Goal: Task Accomplishment & Management: Manage account settings

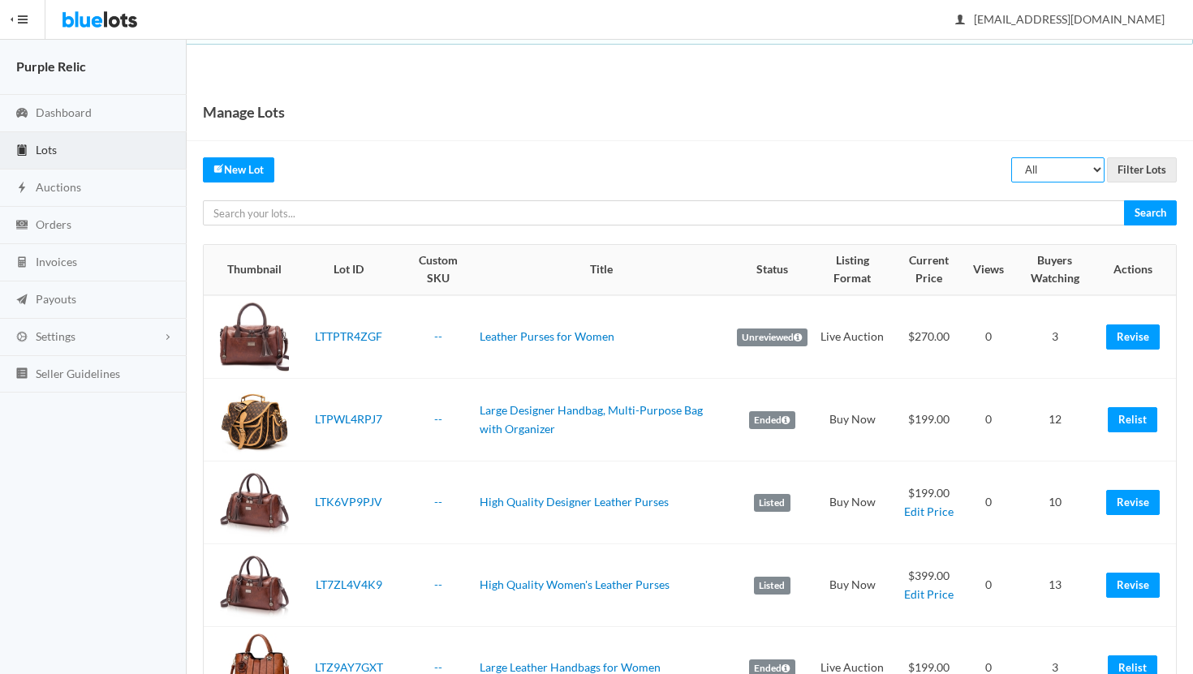
click at [1066, 168] on select "All Draft Unreviewed Rejected Scheduled Listed Sold Ended" at bounding box center [1057, 169] width 93 height 25
select select "ended"
click at [1012, 157] on select "All Draft Unreviewed Rejected Scheduled Listed Sold Ended" at bounding box center [1057, 169] width 93 height 25
click at [1146, 165] on input "Filter Lots" at bounding box center [1142, 169] width 70 height 25
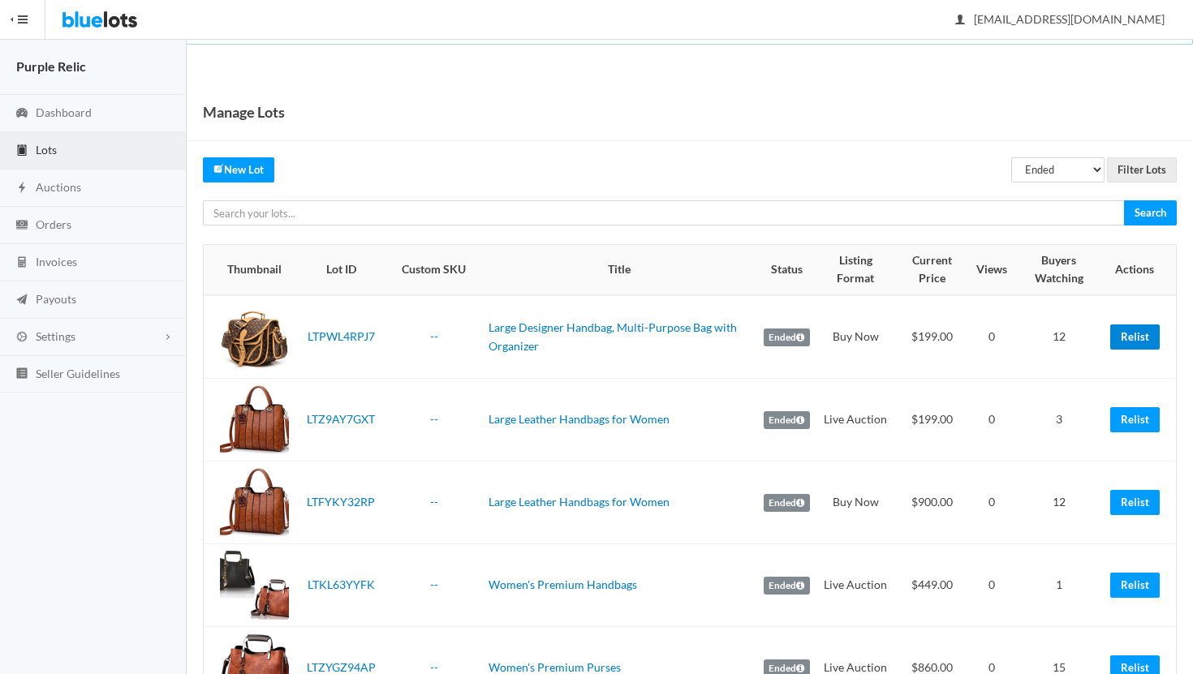
click at [1139, 339] on link "Relist" at bounding box center [1134, 337] width 49 height 25
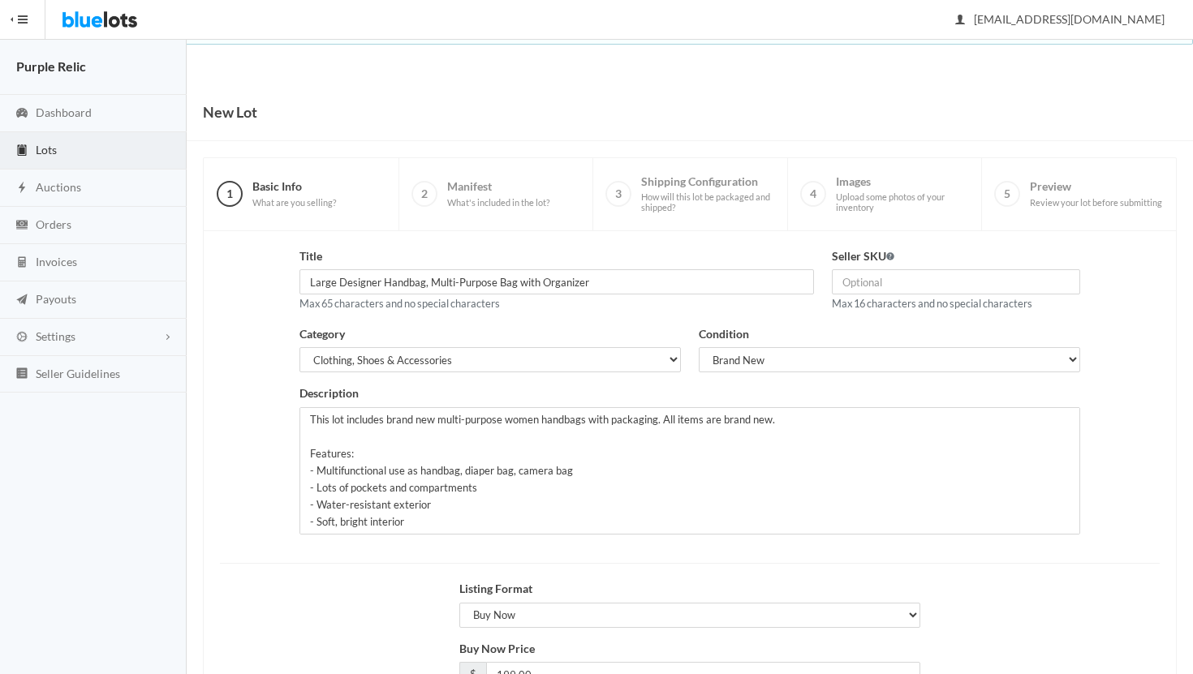
scroll to position [138, 0]
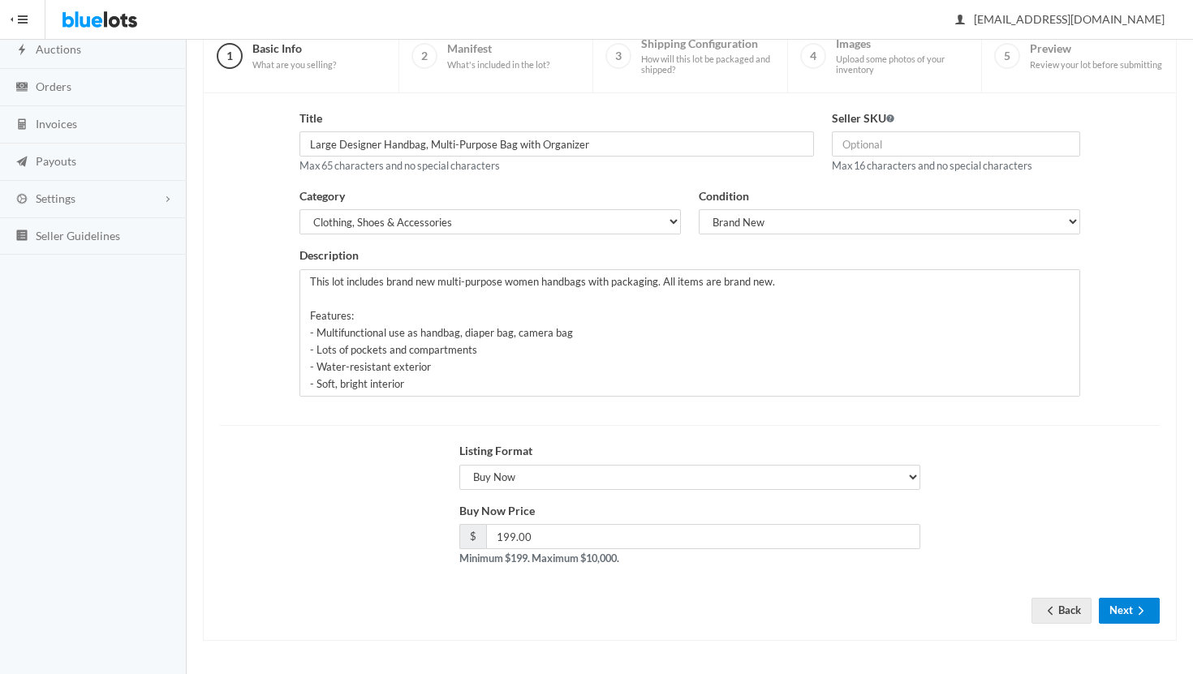
click at [1120, 611] on button "Next" at bounding box center [1128, 610] width 61 height 25
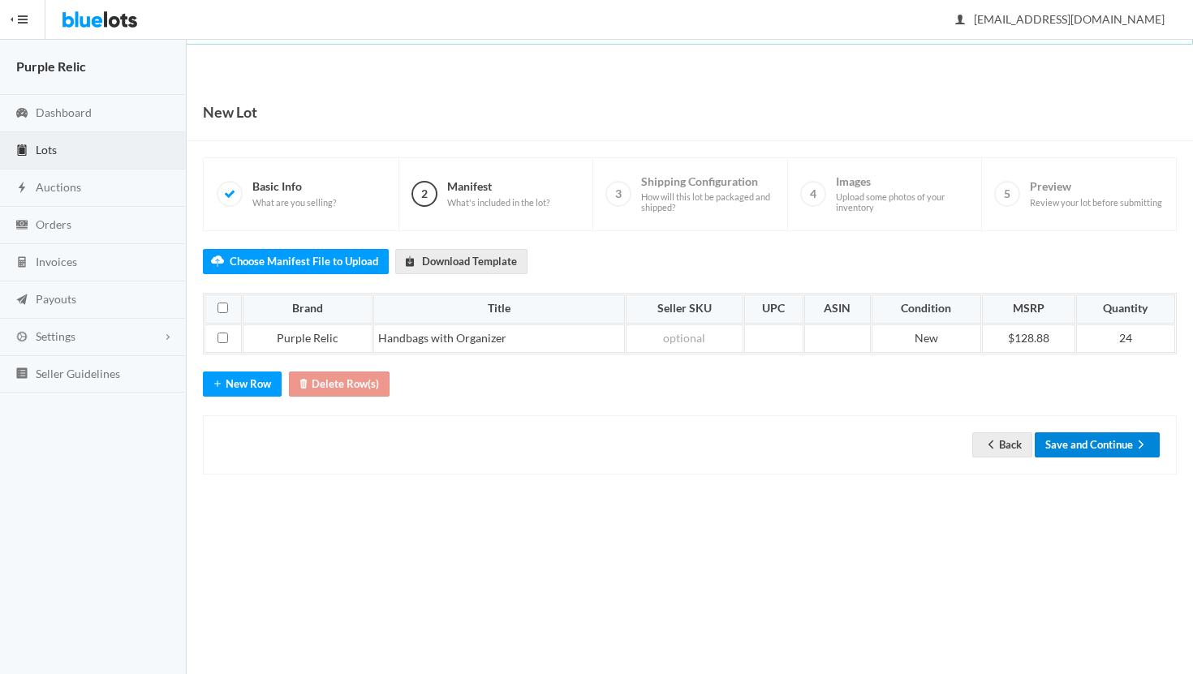
click at [1094, 453] on button "Save and Continue" at bounding box center [1096, 444] width 125 height 25
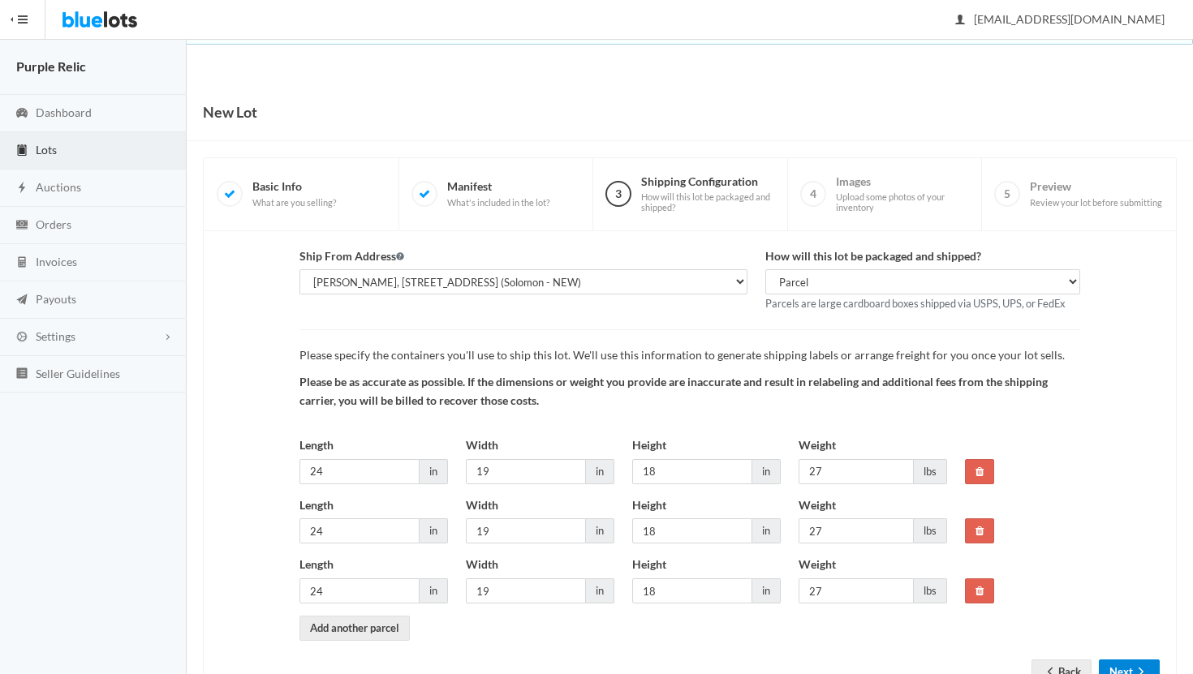
click at [1131, 664] on button "Next" at bounding box center [1128, 672] width 61 height 25
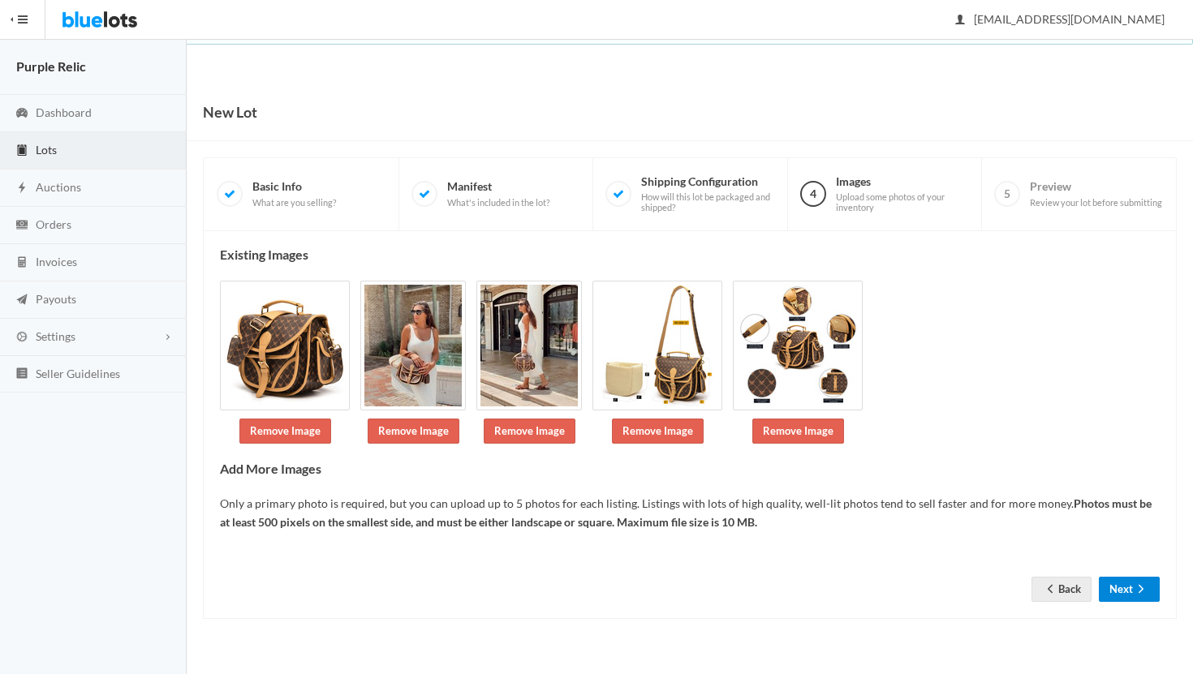
click at [1137, 582] on icon "arrow forward" at bounding box center [1141, 588] width 16 height 13
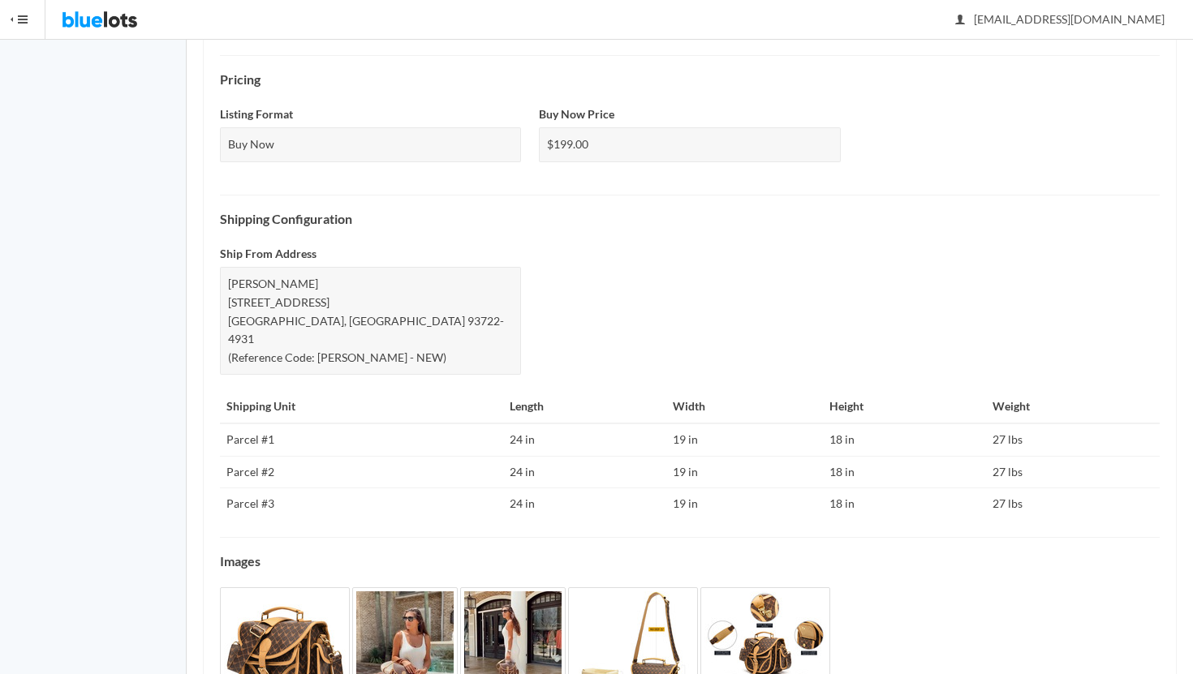
scroll to position [625, 0]
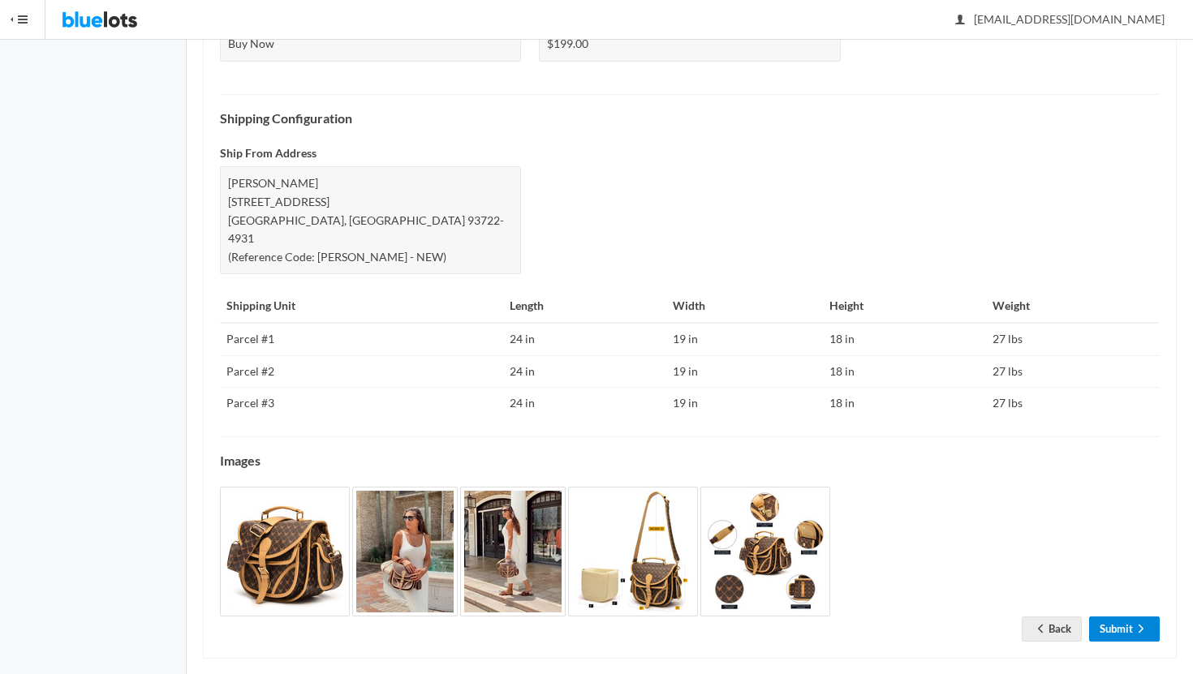
click at [1116, 617] on link "Submit" at bounding box center [1124, 629] width 71 height 25
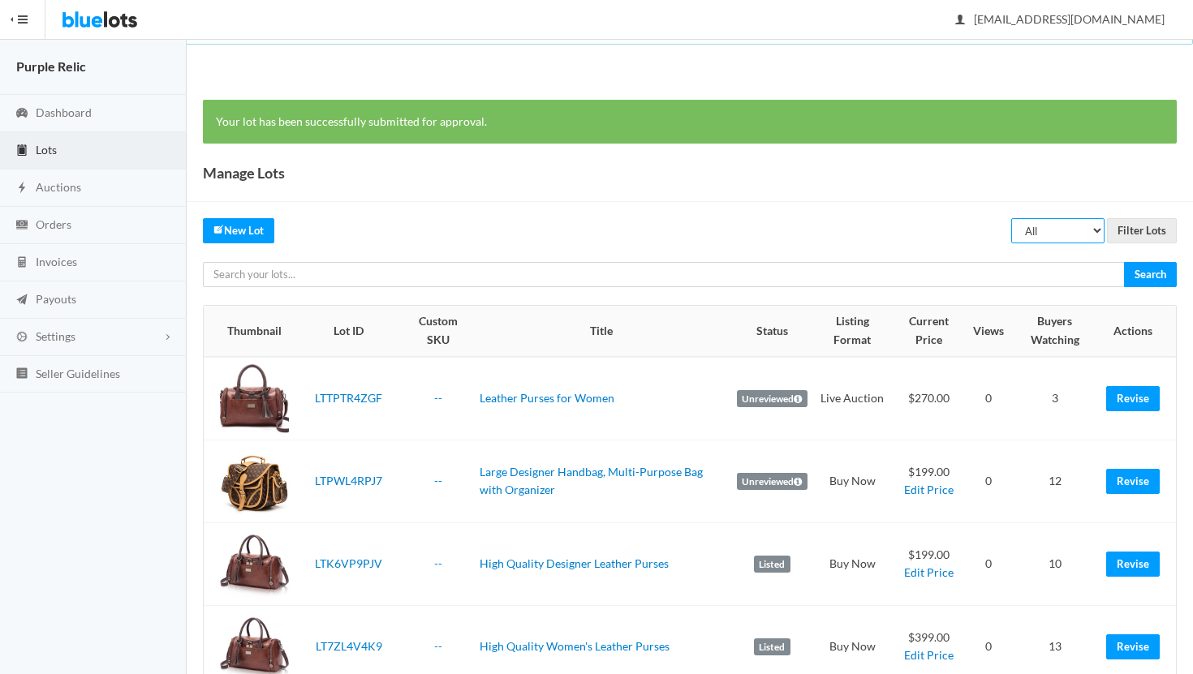
click at [1057, 227] on select "All Draft Unreviewed Rejected Scheduled Listed Sold Ended" at bounding box center [1057, 230] width 93 height 25
select select "ended"
click at [1012, 218] on select "All Draft Unreviewed Rejected Scheduled Listed Sold Ended" at bounding box center [1057, 230] width 93 height 25
click at [1133, 234] on input "Filter Lots" at bounding box center [1142, 230] width 70 height 25
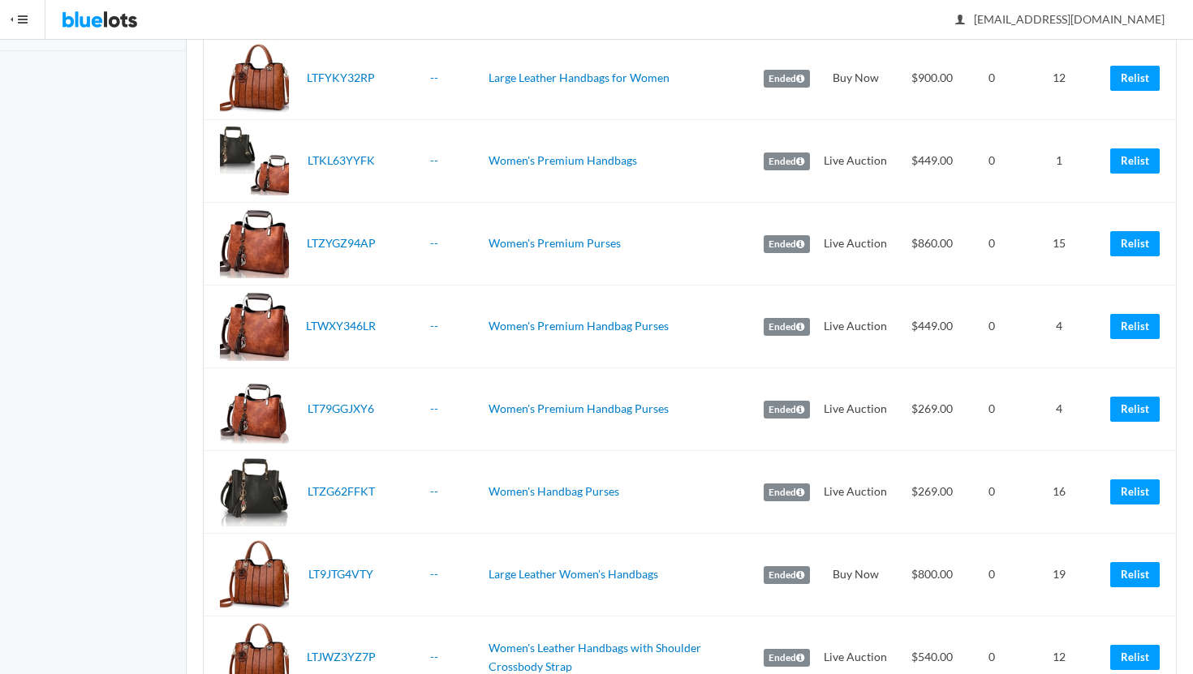
scroll to position [346, 0]
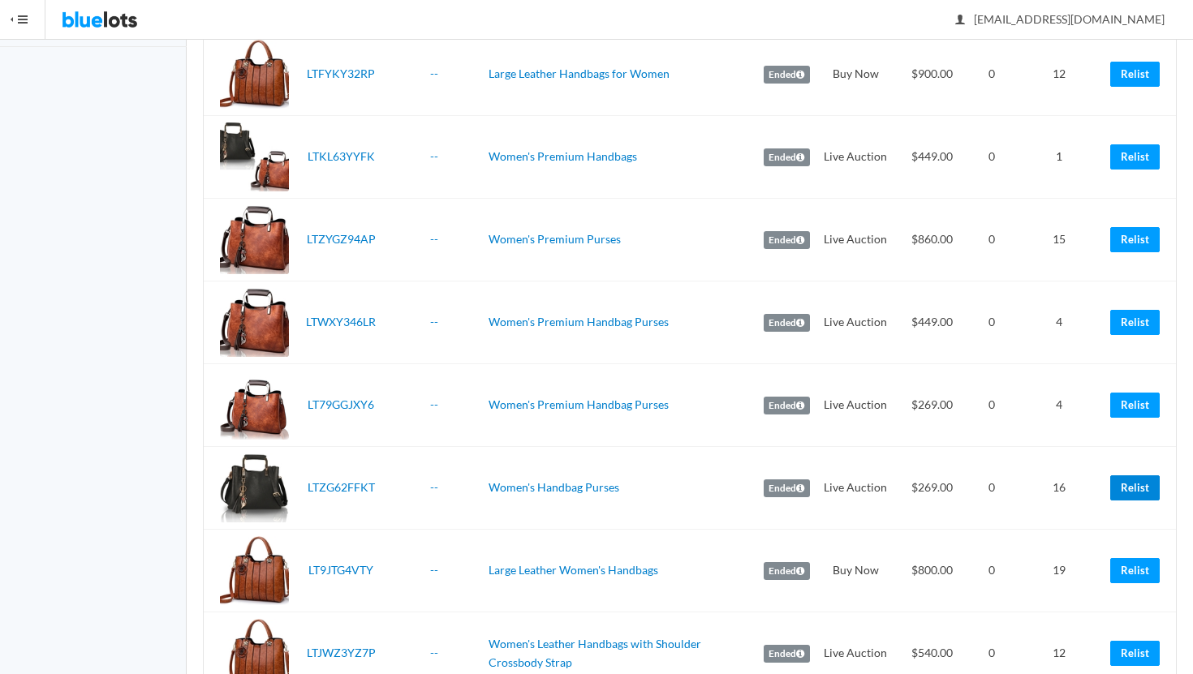
click at [1129, 484] on link "Relist" at bounding box center [1134, 487] width 49 height 25
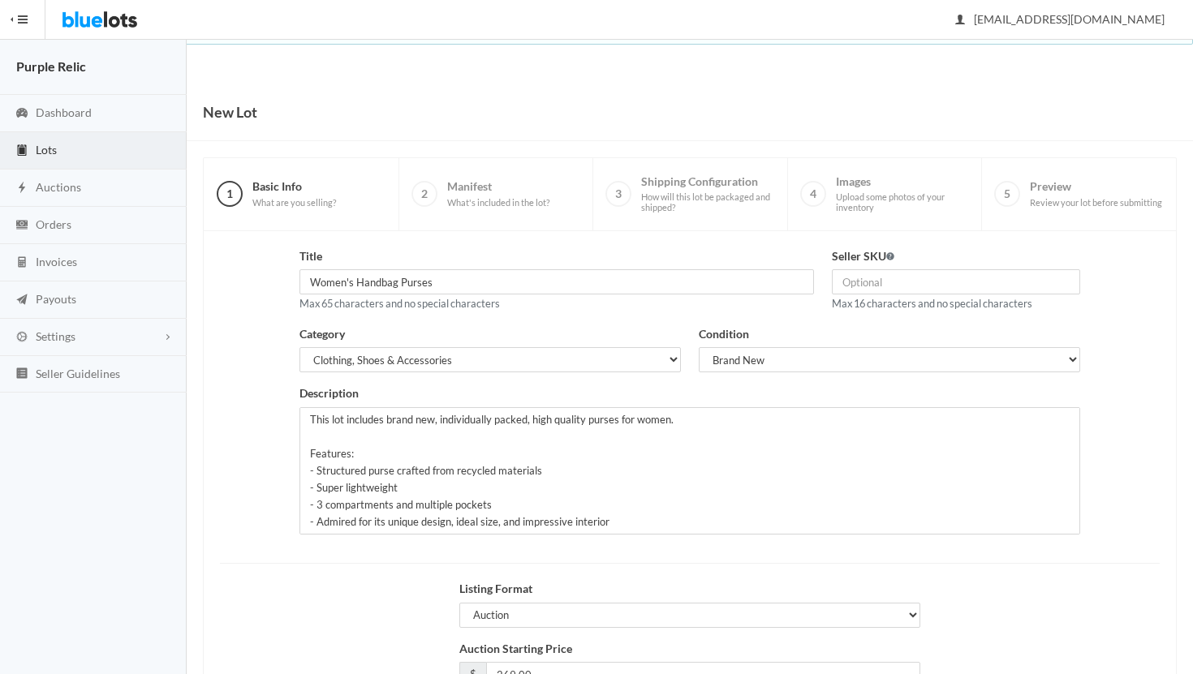
scroll to position [138, 0]
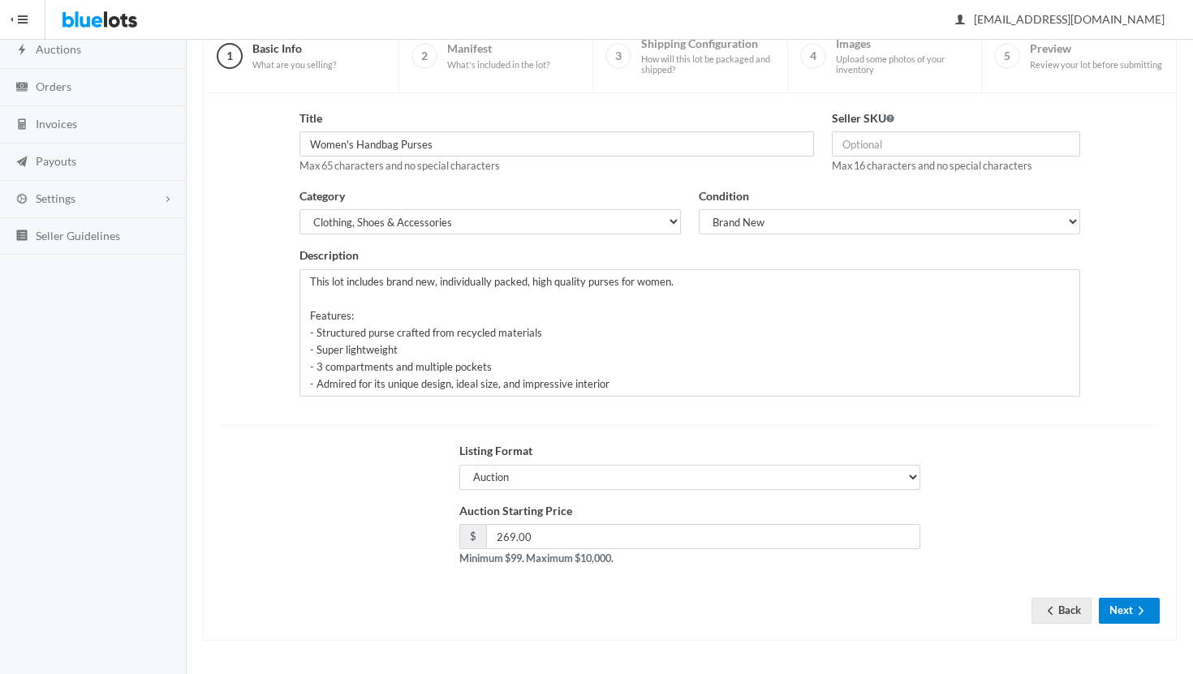
click at [1120, 613] on button "Next" at bounding box center [1128, 610] width 61 height 25
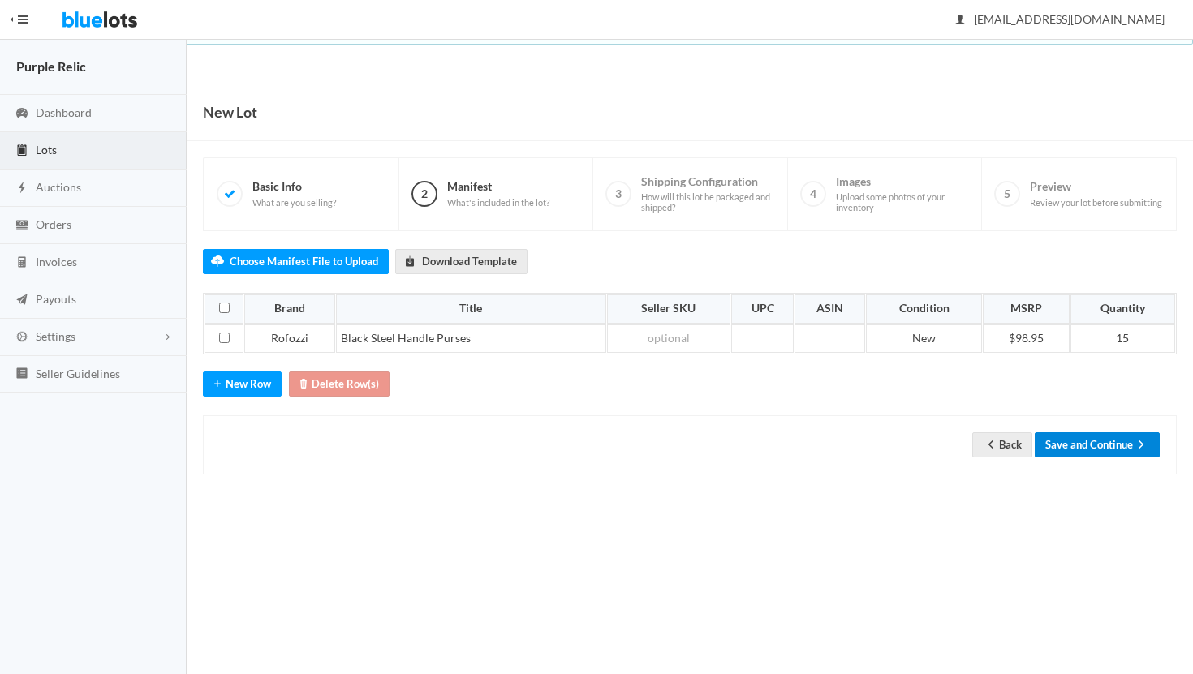
click at [1124, 441] on button "Save and Continue" at bounding box center [1096, 444] width 125 height 25
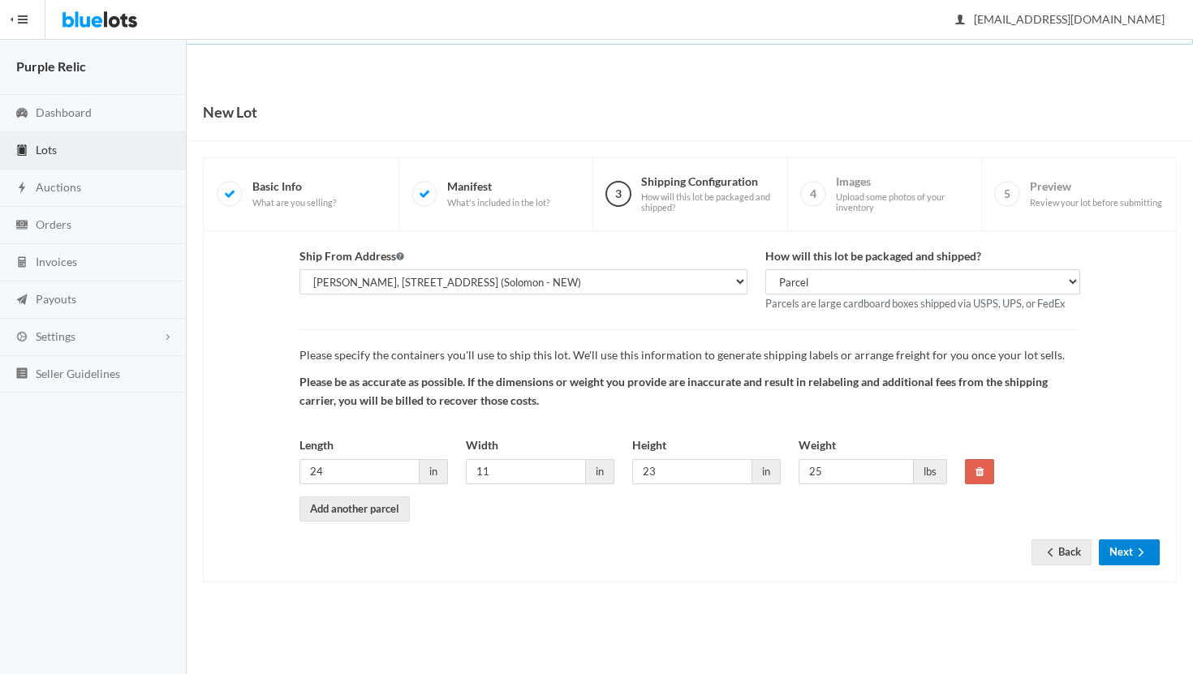
click at [1139, 552] on icon "arrow forward" at bounding box center [1141, 552] width 16 height 13
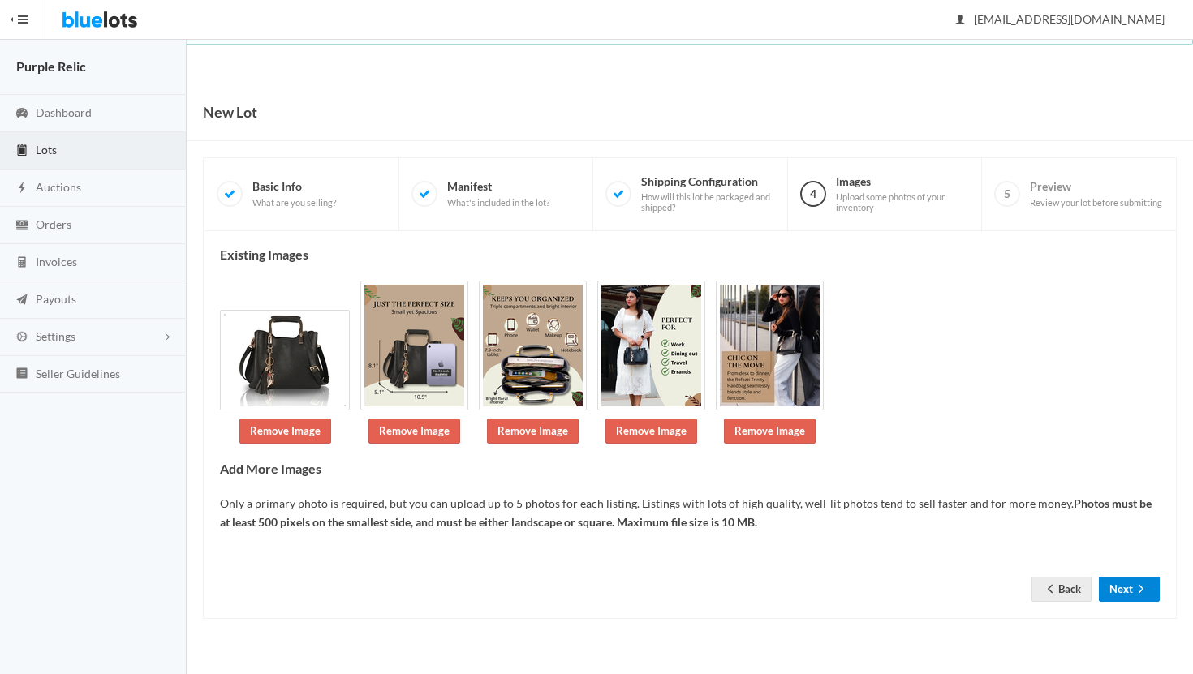
click at [1136, 585] on icon "arrow forward" at bounding box center [1141, 588] width 16 height 13
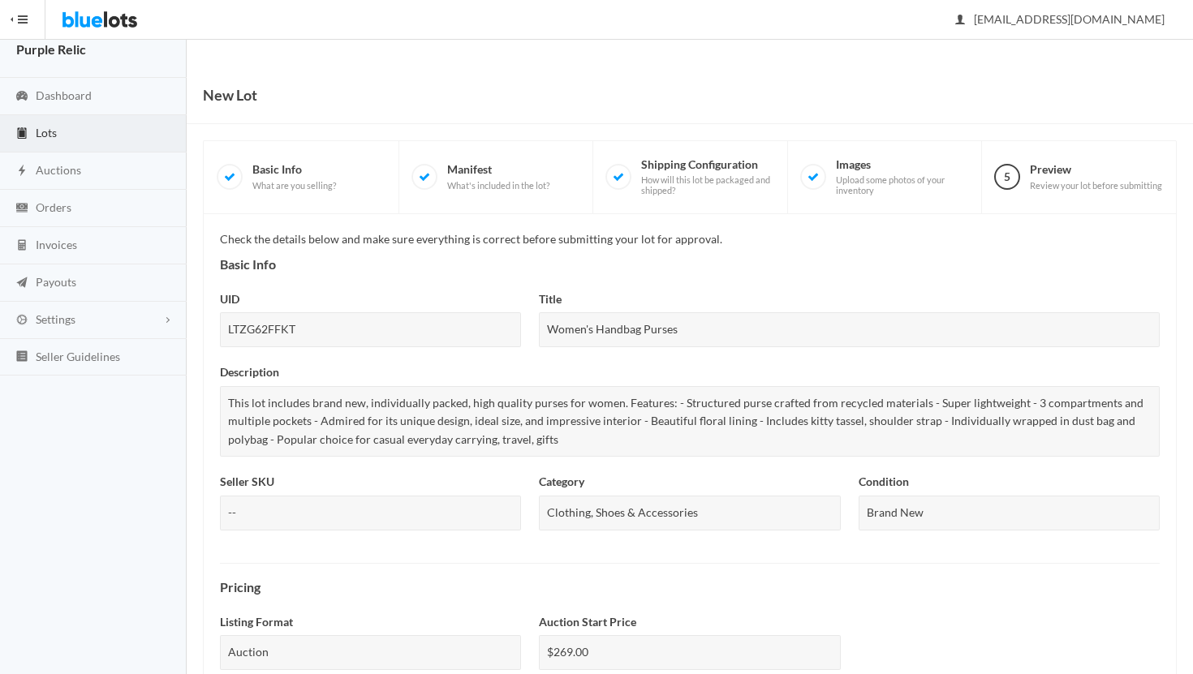
scroll to position [561, 0]
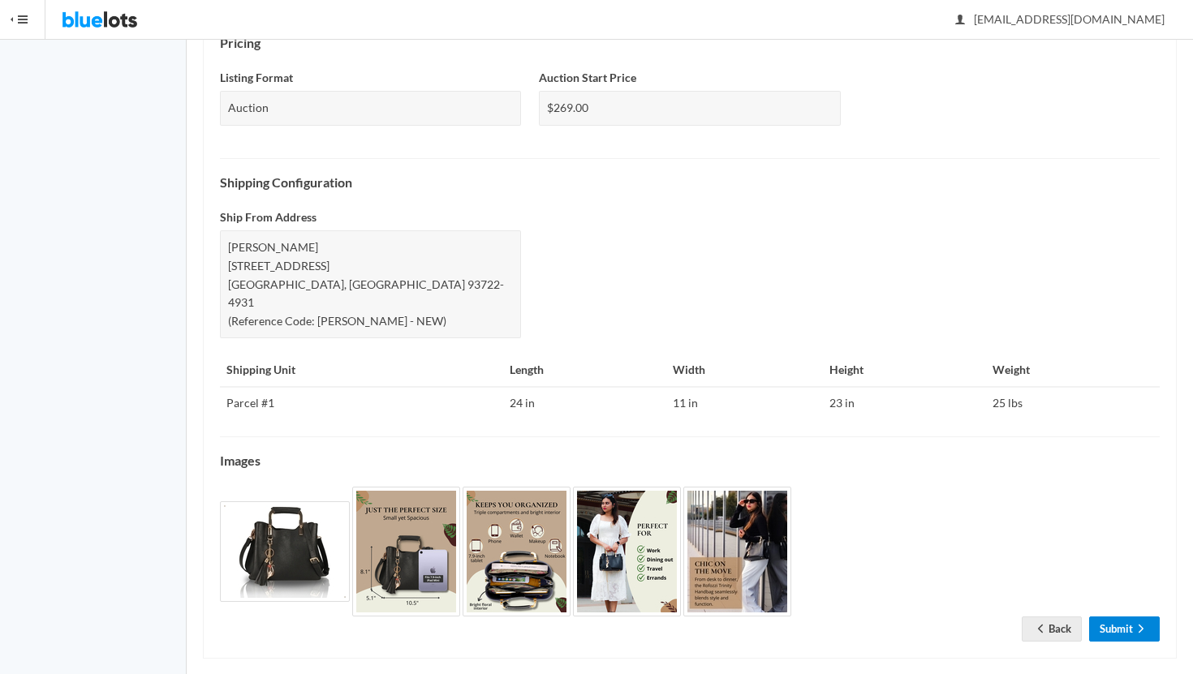
click at [1124, 617] on link "Submit" at bounding box center [1124, 629] width 71 height 25
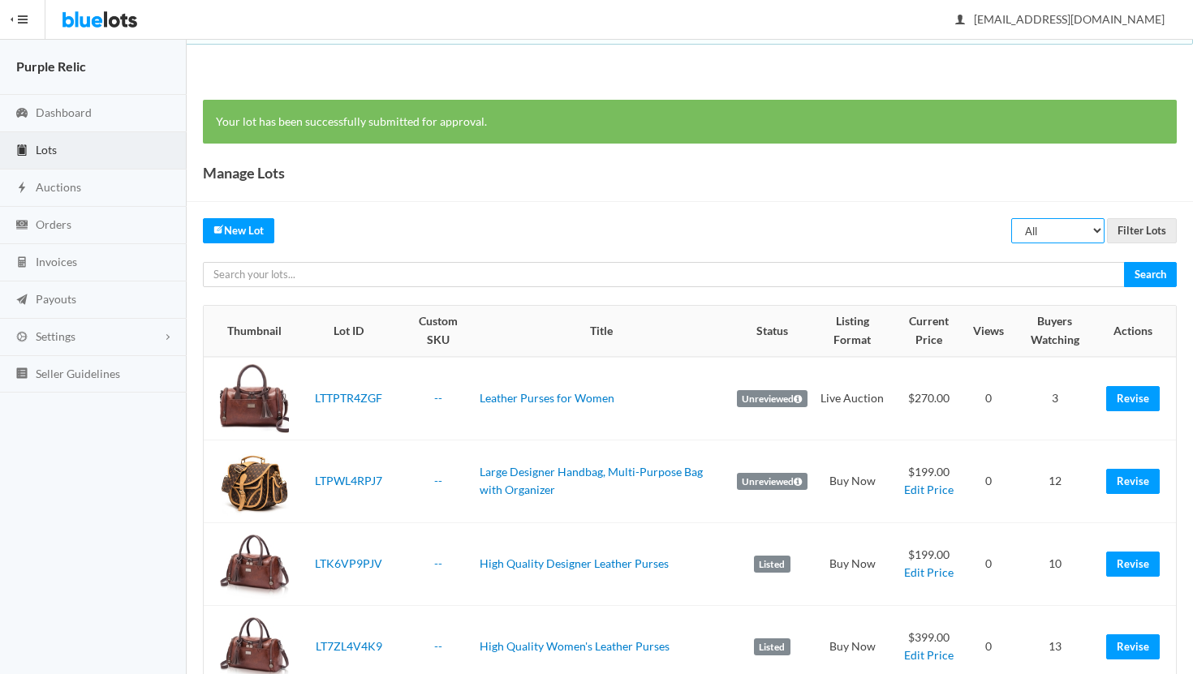
click at [1068, 227] on select "All Draft Unreviewed Rejected Scheduled Listed Sold Ended" at bounding box center [1057, 230] width 93 height 25
select select "ended"
click at [1012, 218] on select "All Draft Unreviewed Rejected Scheduled Listed Sold Ended" at bounding box center [1057, 230] width 93 height 25
click at [1145, 222] on input "Filter Lots" at bounding box center [1142, 230] width 70 height 25
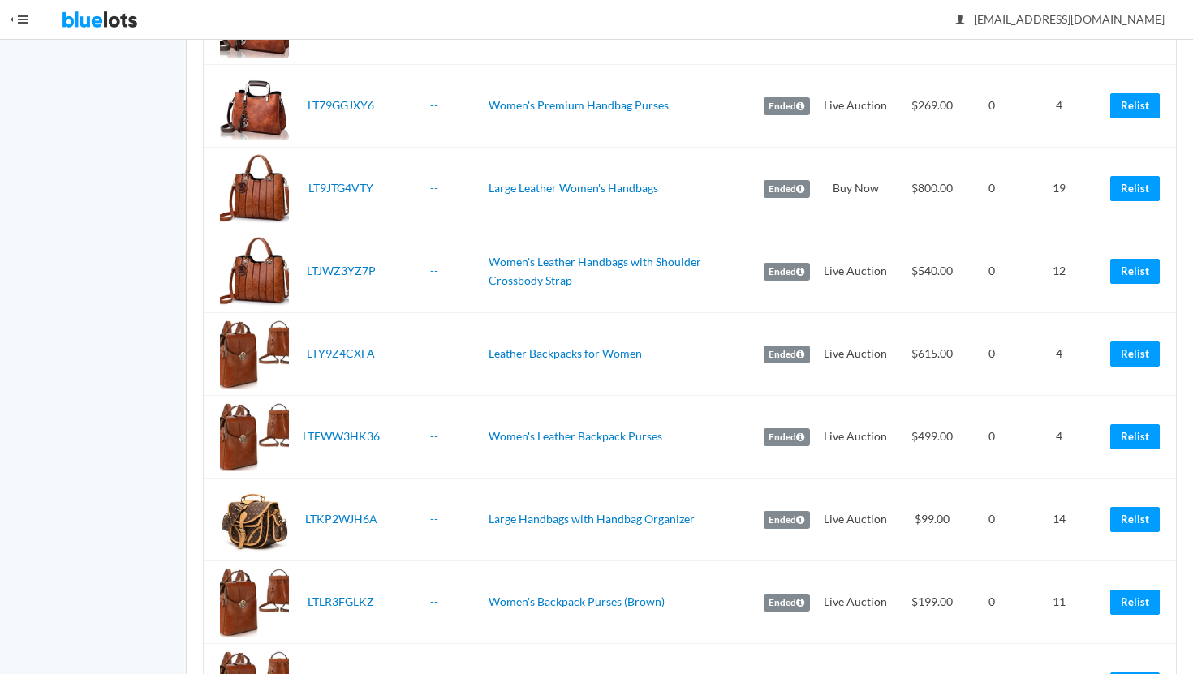
scroll to position [961, 0]
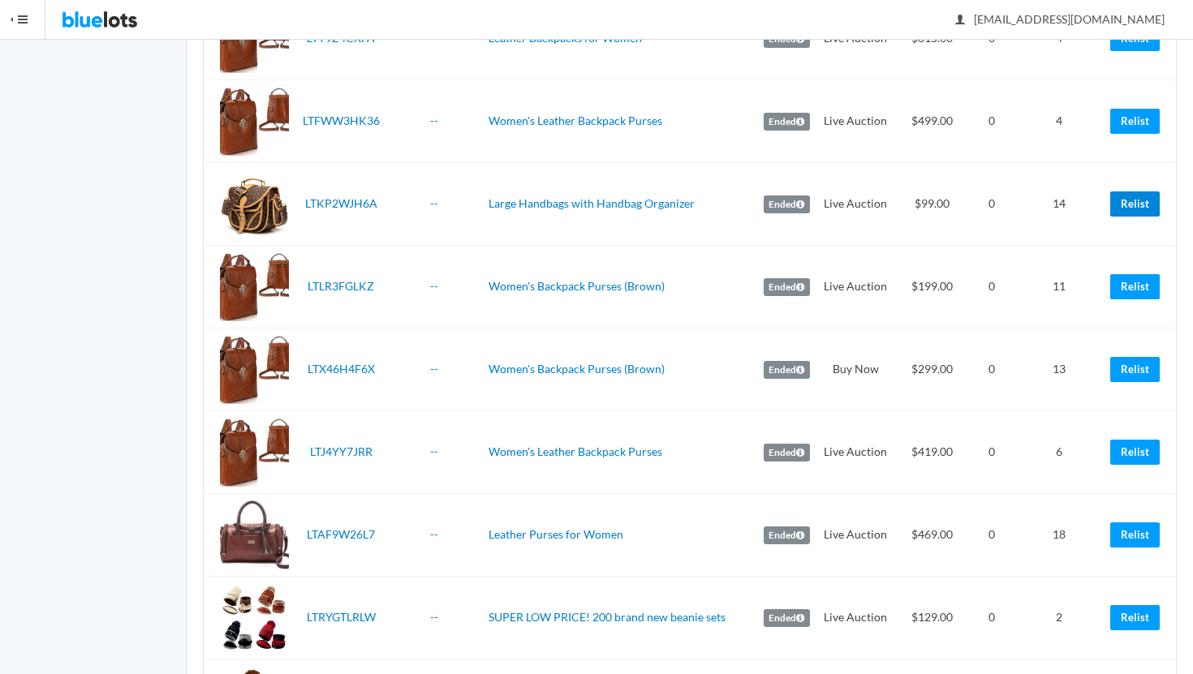
click at [1139, 200] on link "Relist" at bounding box center [1134, 203] width 49 height 25
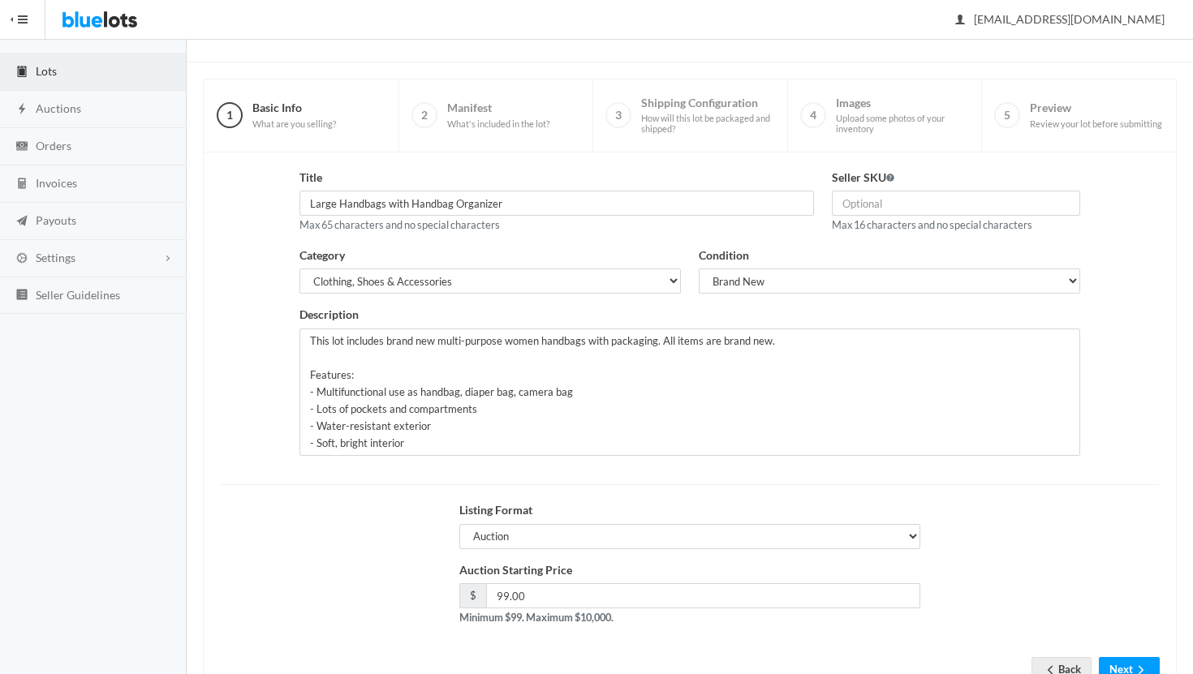
scroll to position [138, 0]
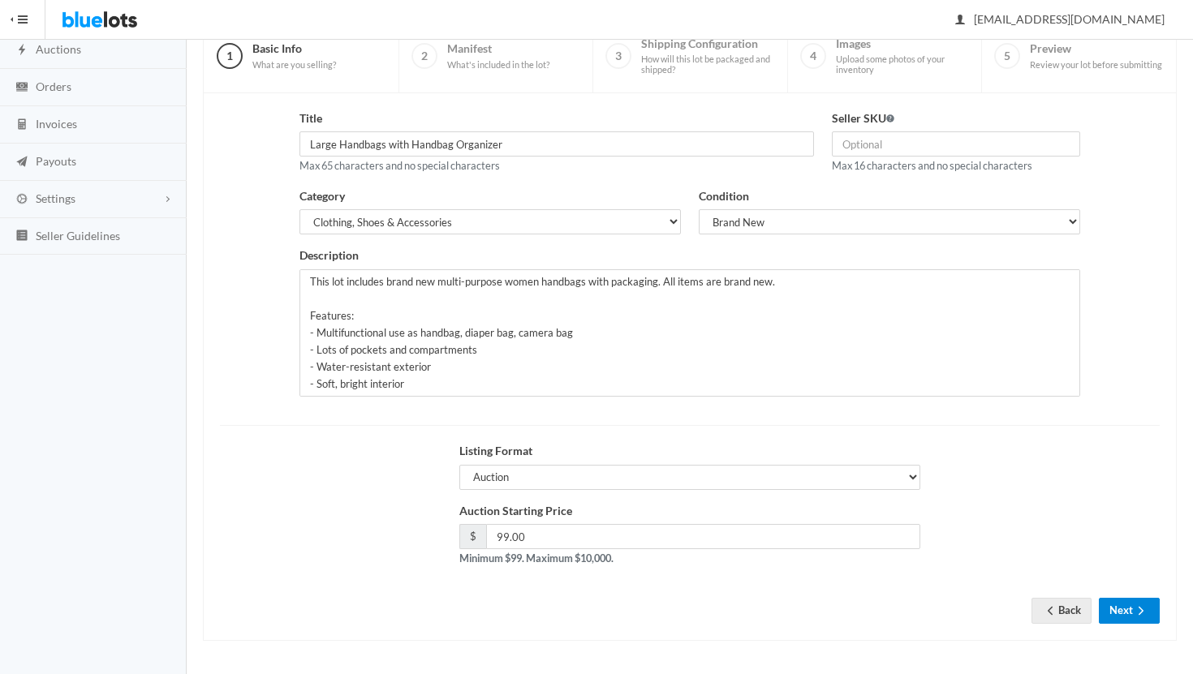
click at [1128, 612] on button "Next" at bounding box center [1128, 610] width 61 height 25
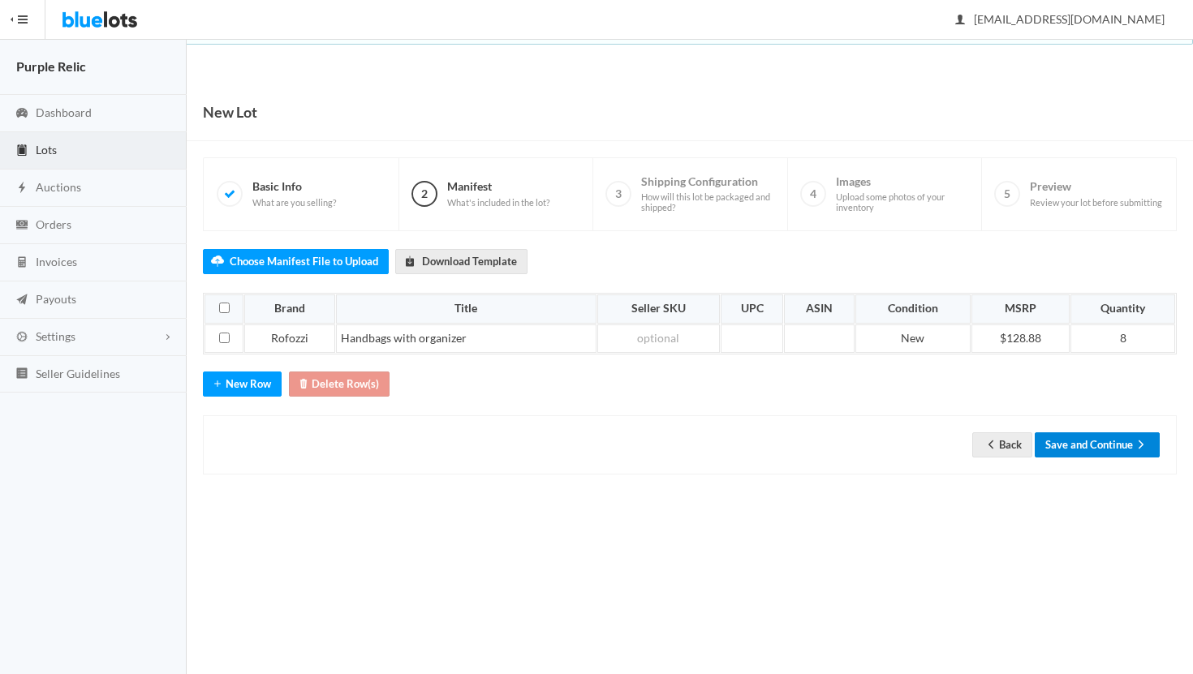
click at [1128, 437] on button "Save and Continue" at bounding box center [1096, 444] width 125 height 25
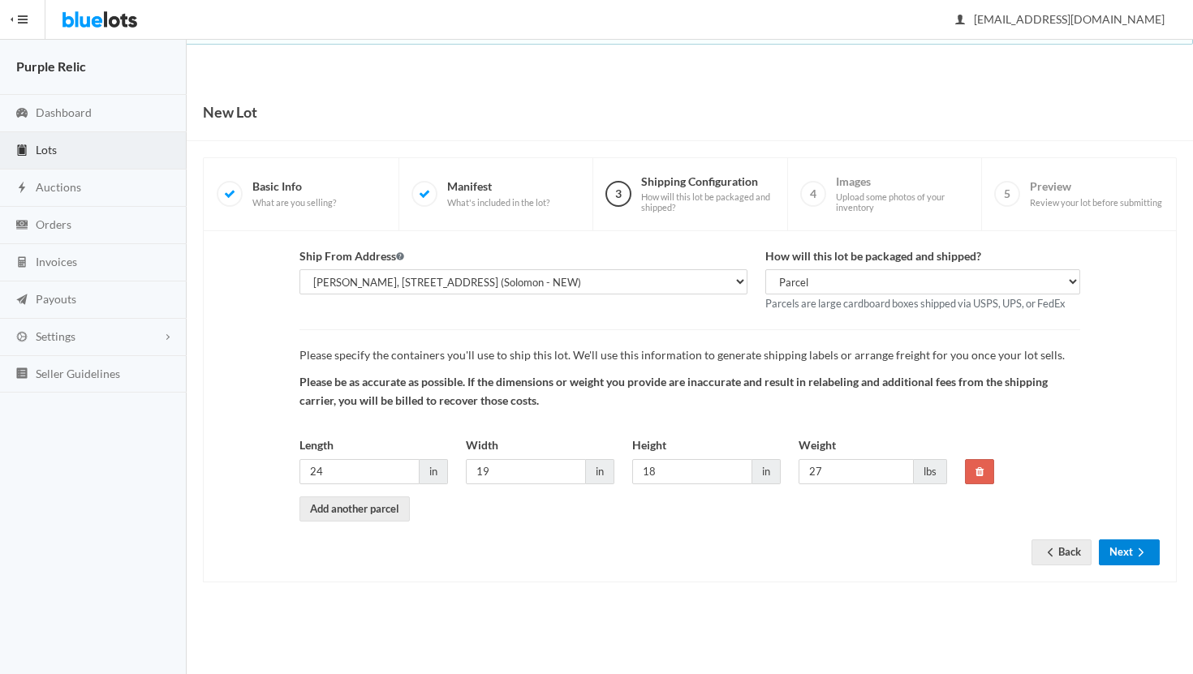
click at [1126, 552] on button "Next" at bounding box center [1128, 551] width 61 height 25
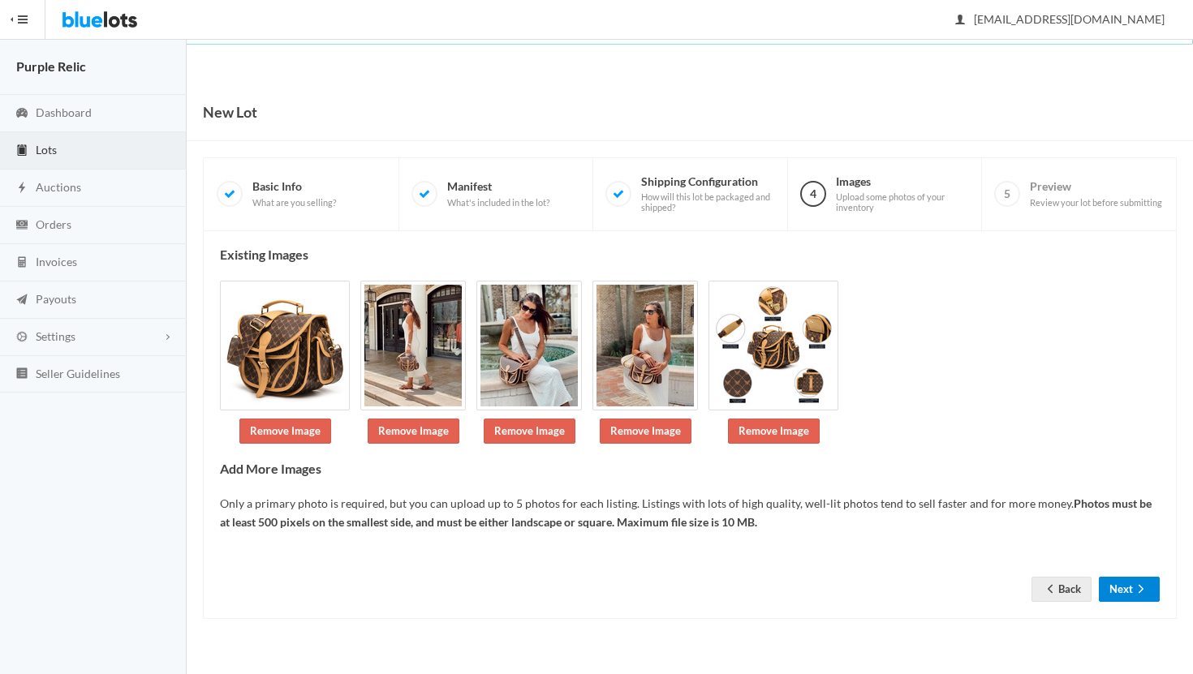
click at [1123, 586] on button "Next" at bounding box center [1128, 589] width 61 height 25
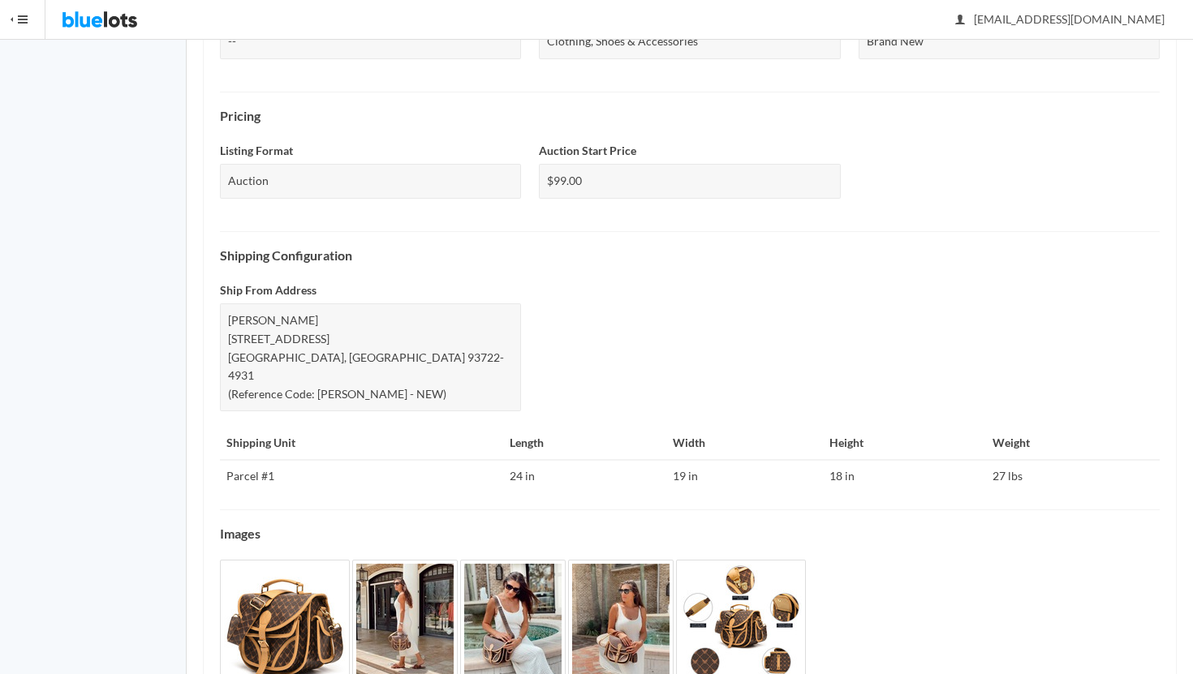
scroll to position [561, 0]
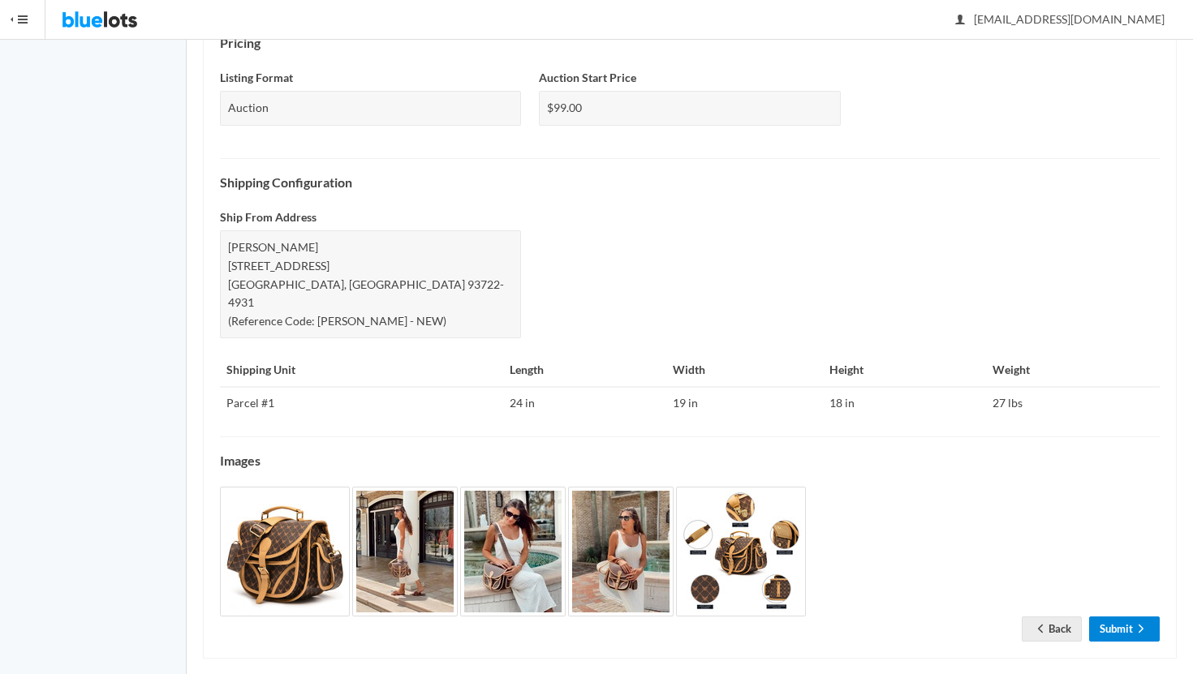
click at [1110, 617] on link "Submit" at bounding box center [1124, 629] width 71 height 25
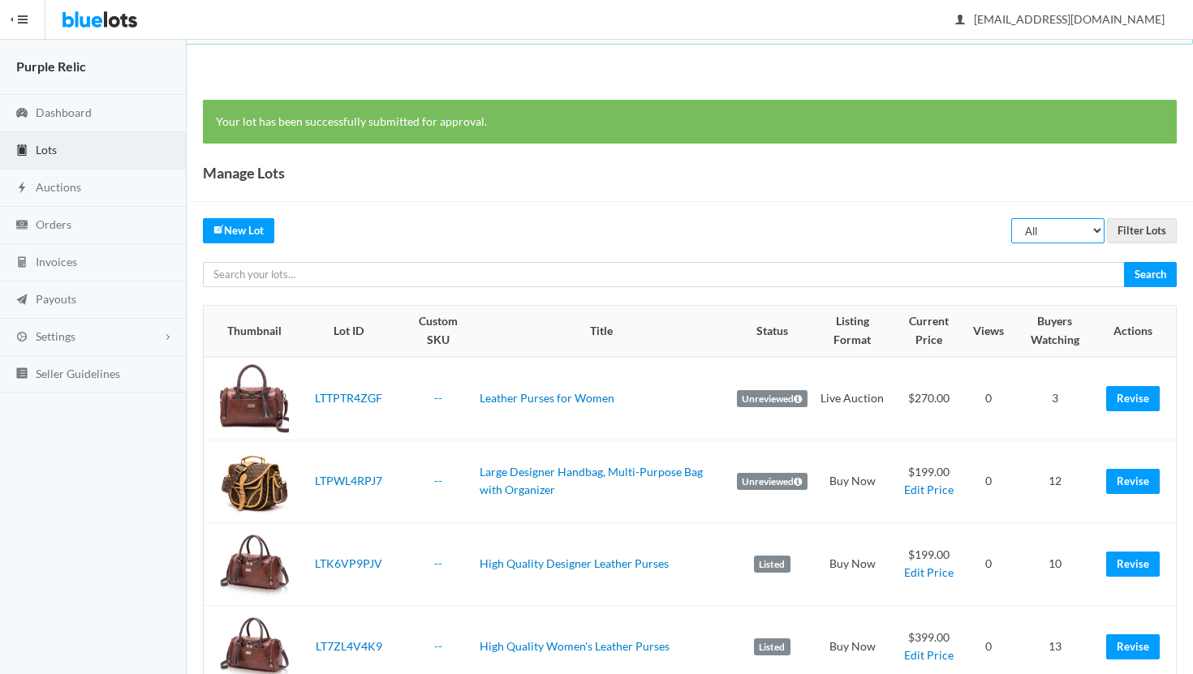
click at [1070, 230] on select "All Draft Unreviewed Rejected Scheduled Listed Sold Ended" at bounding box center [1057, 230] width 93 height 25
select select "ended"
click at [1012, 218] on select "All Draft Unreviewed Rejected Scheduled Listed Sold Ended" at bounding box center [1057, 230] width 93 height 25
click at [1138, 230] on input "Filter Lots" at bounding box center [1142, 230] width 70 height 25
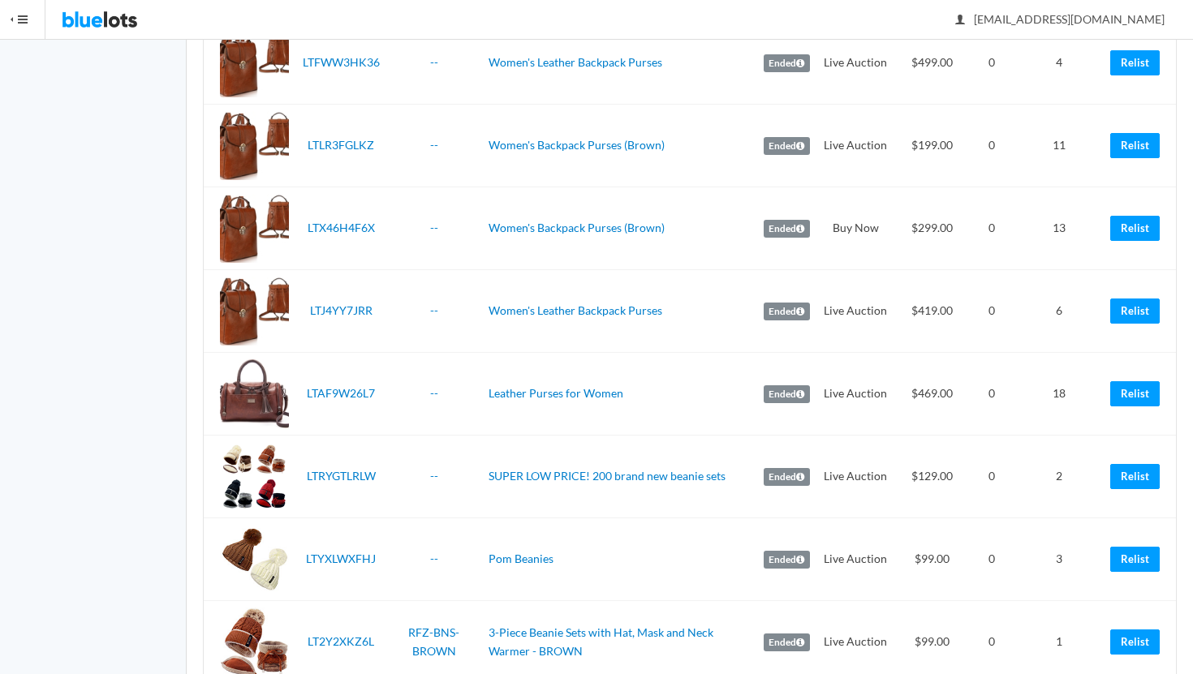
scroll to position [1023, 0]
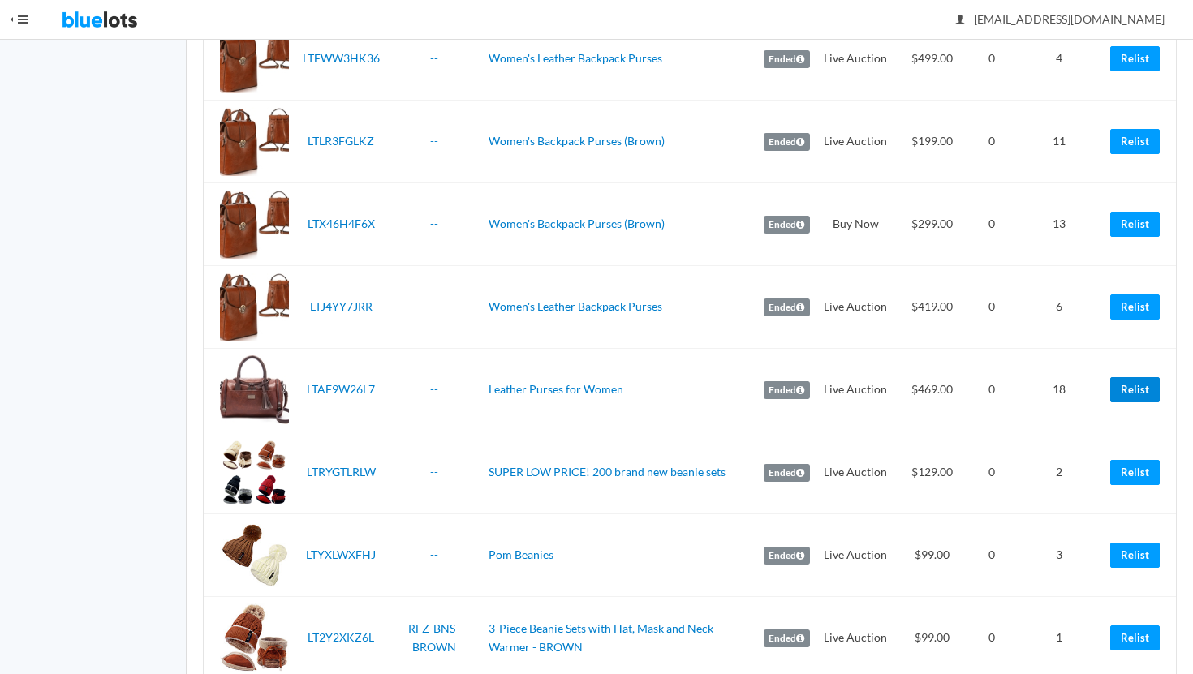
click at [1142, 389] on link "Relist" at bounding box center [1134, 389] width 49 height 25
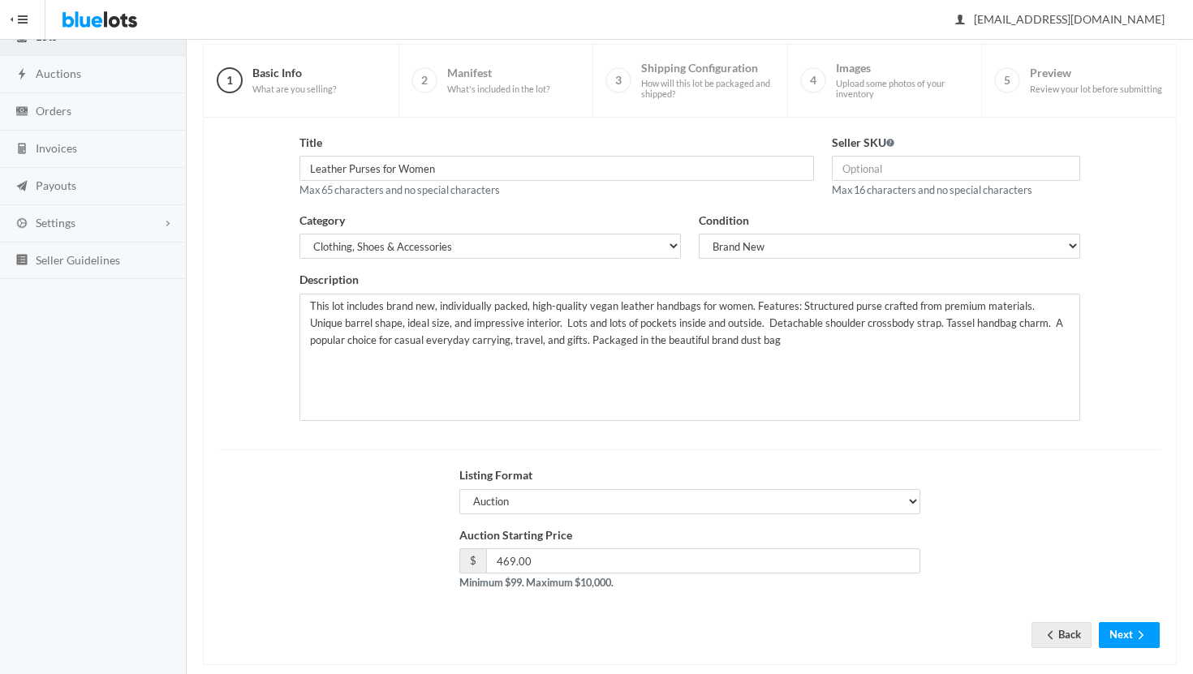
scroll to position [138, 0]
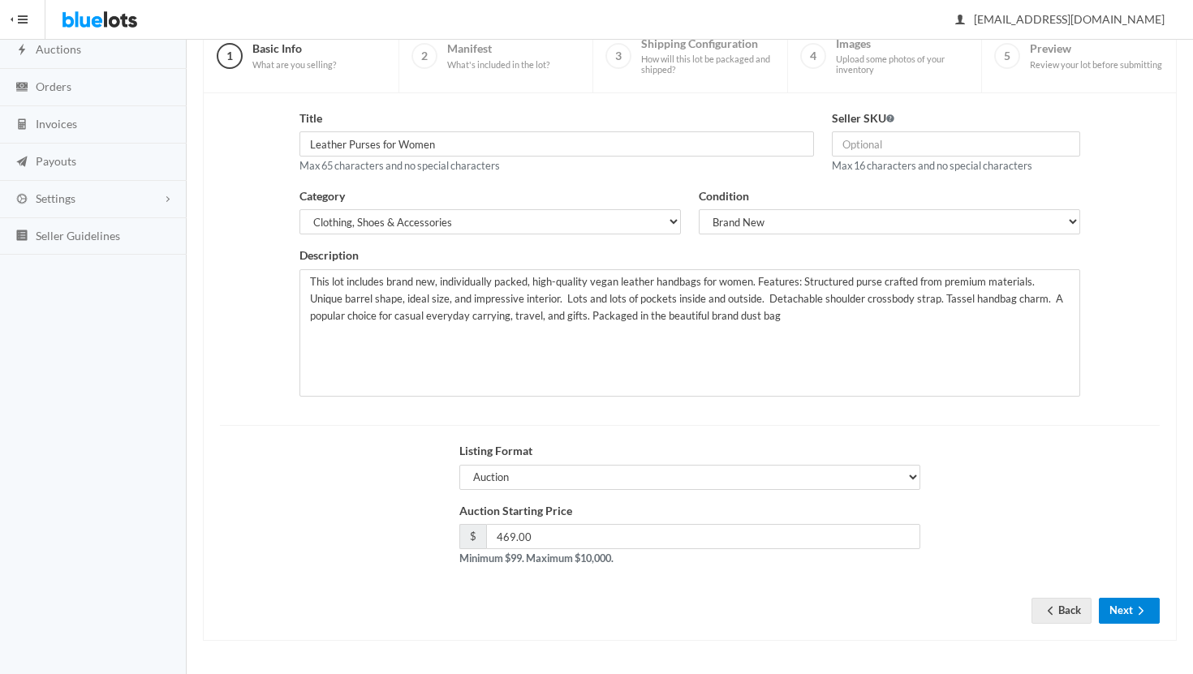
click at [1117, 611] on button "Next" at bounding box center [1128, 610] width 61 height 25
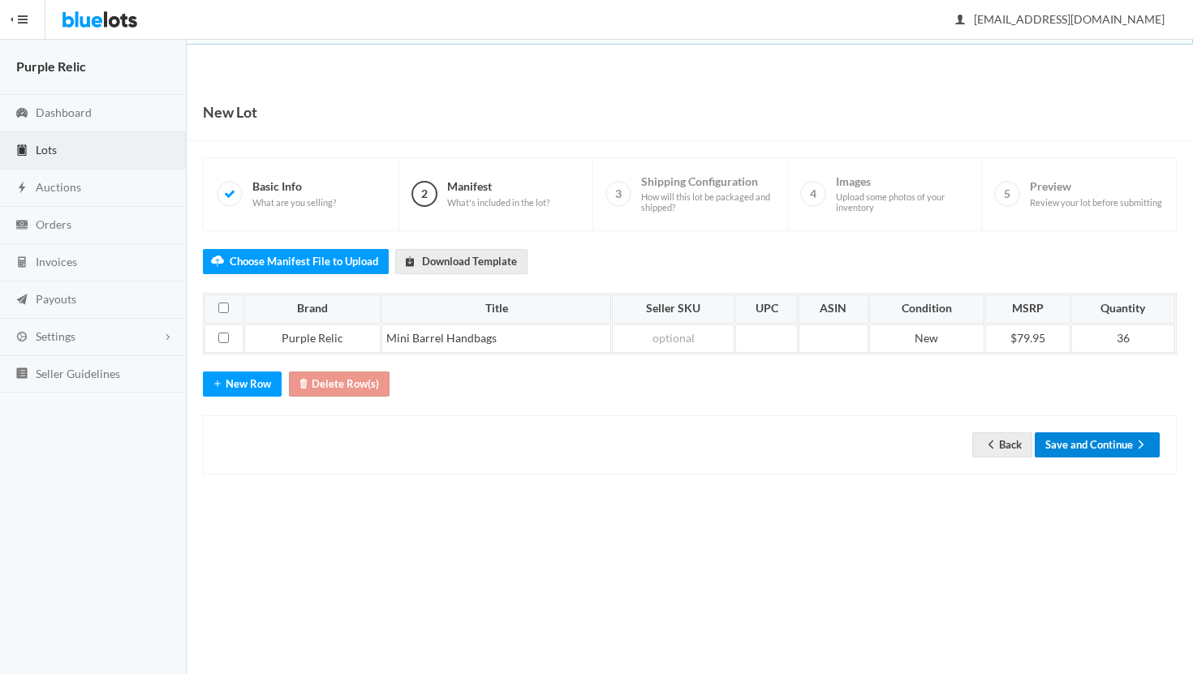
click at [1119, 447] on button "Save and Continue" at bounding box center [1096, 444] width 125 height 25
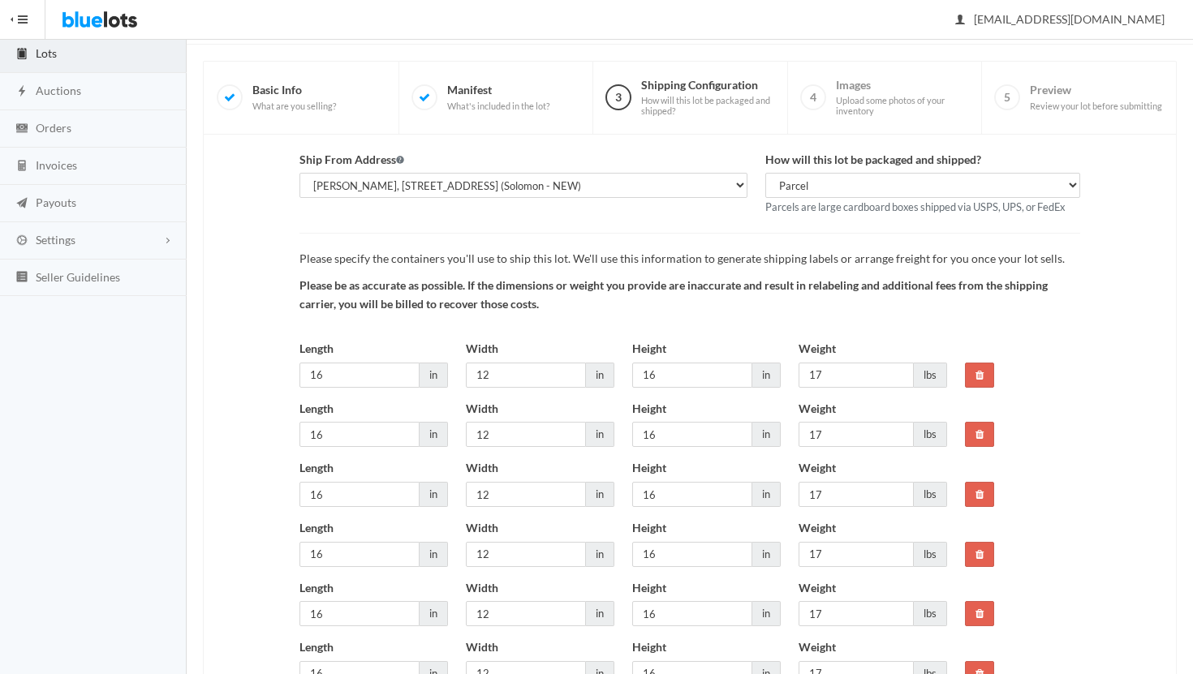
scroll to position [240, 0]
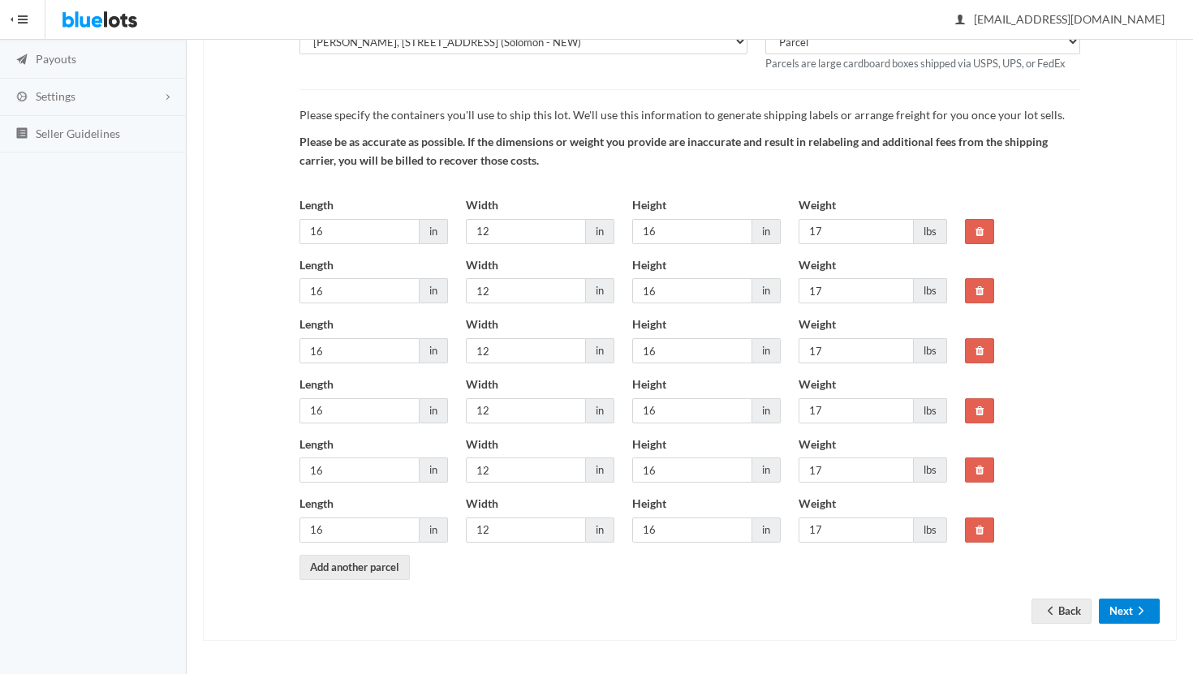
click at [1133, 612] on icon "arrow forward" at bounding box center [1141, 610] width 16 height 13
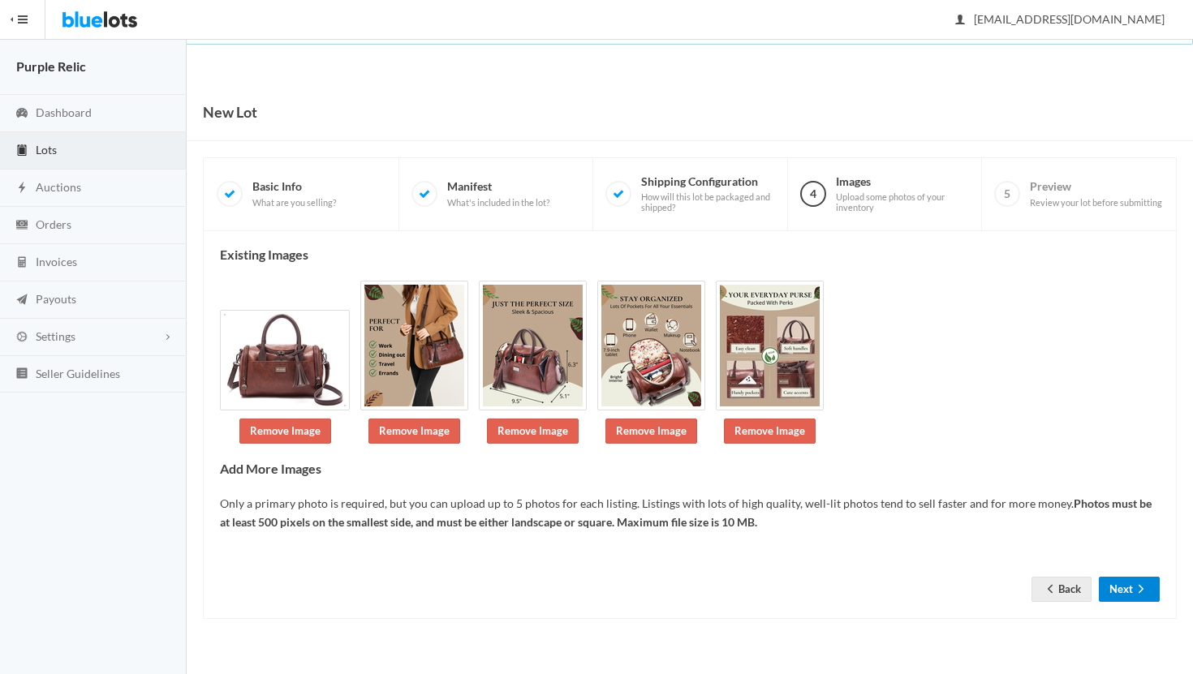
click at [1135, 588] on icon "arrow forward" at bounding box center [1141, 588] width 16 height 13
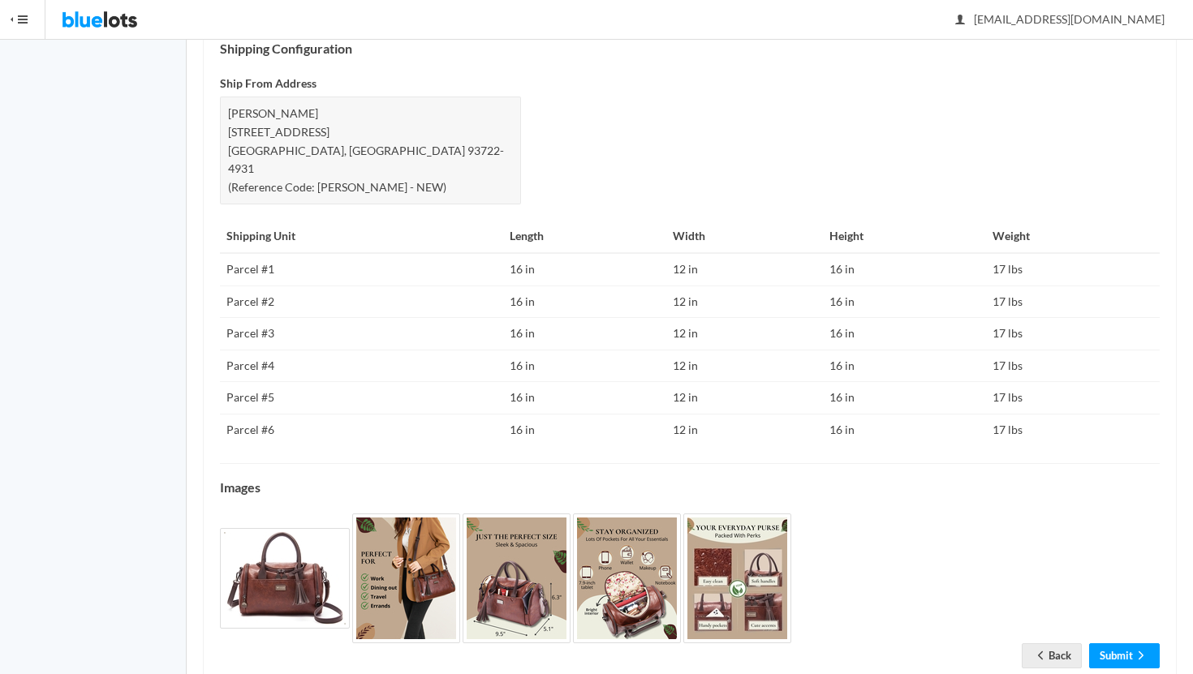
scroll to position [722, 0]
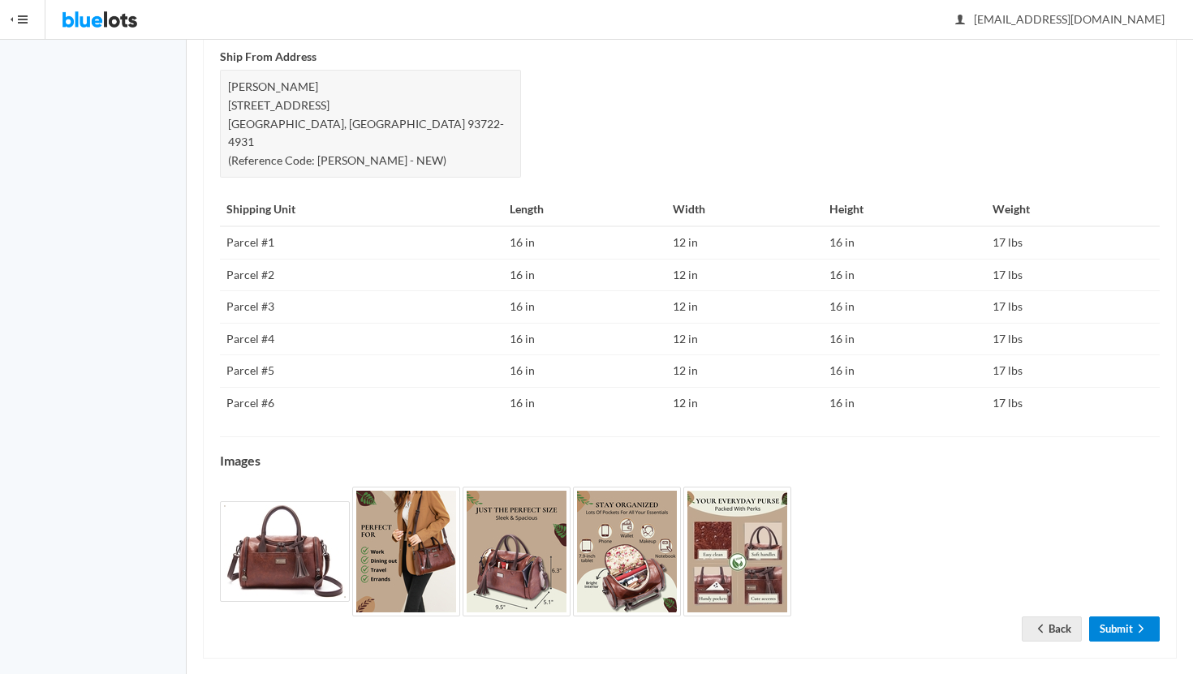
click at [1115, 617] on link "Submit" at bounding box center [1124, 629] width 71 height 25
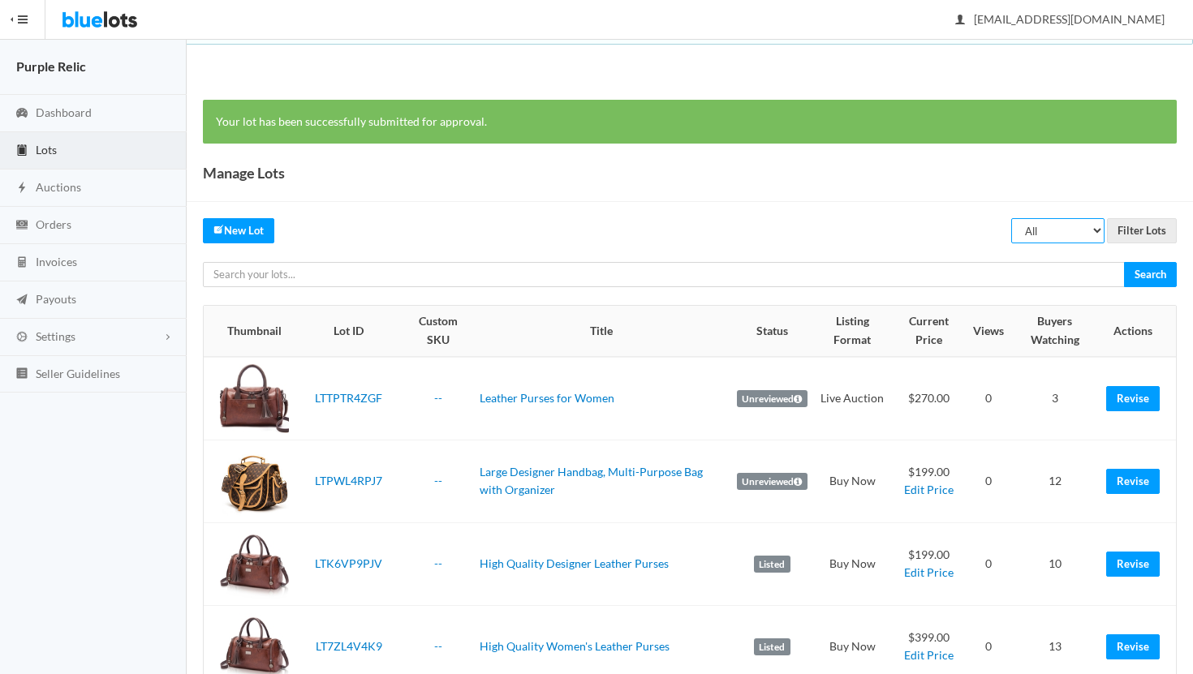
click at [1042, 236] on select "All Draft Unreviewed Rejected Scheduled Listed Sold Ended" at bounding box center [1057, 230] width 93 height 25
select select "ended"
click at [1012, 218] on select "All Draft Unreviewed Rejected Scheduled Listed Sold Ended" at bounding box center [1057, 230] width 93 height 25
click at [1141, 233] on input "Filter Lots" at bounding box center [1142, 230] width 70 height 25
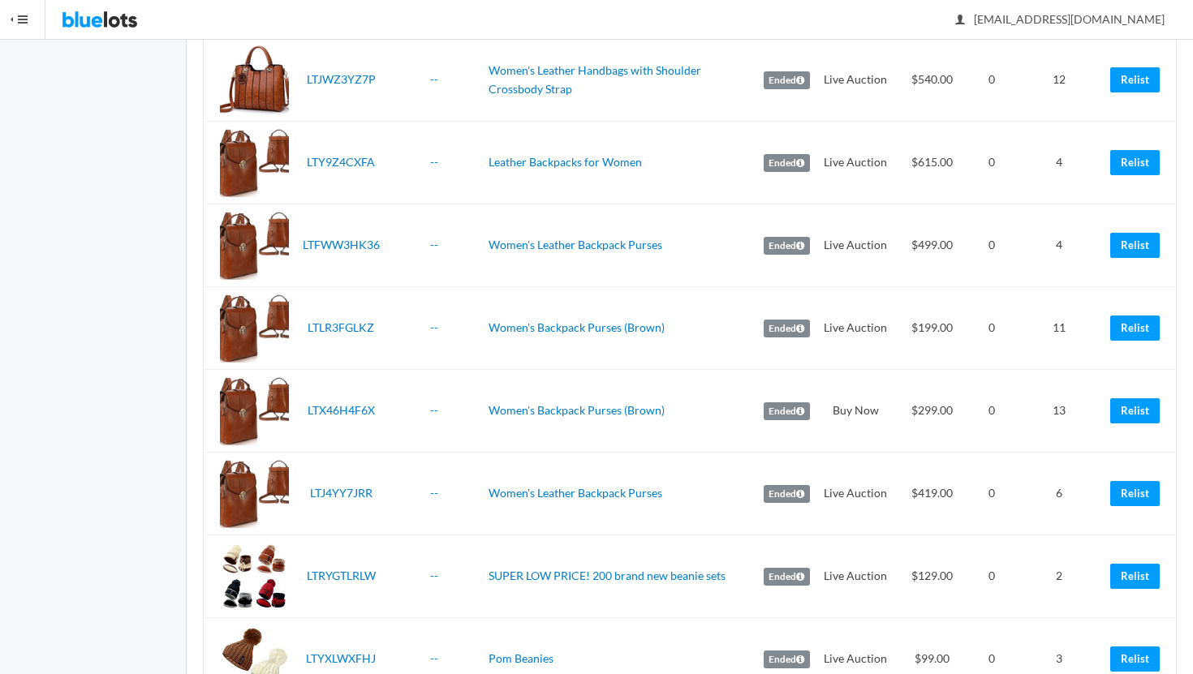
scroll to position [952, 0]
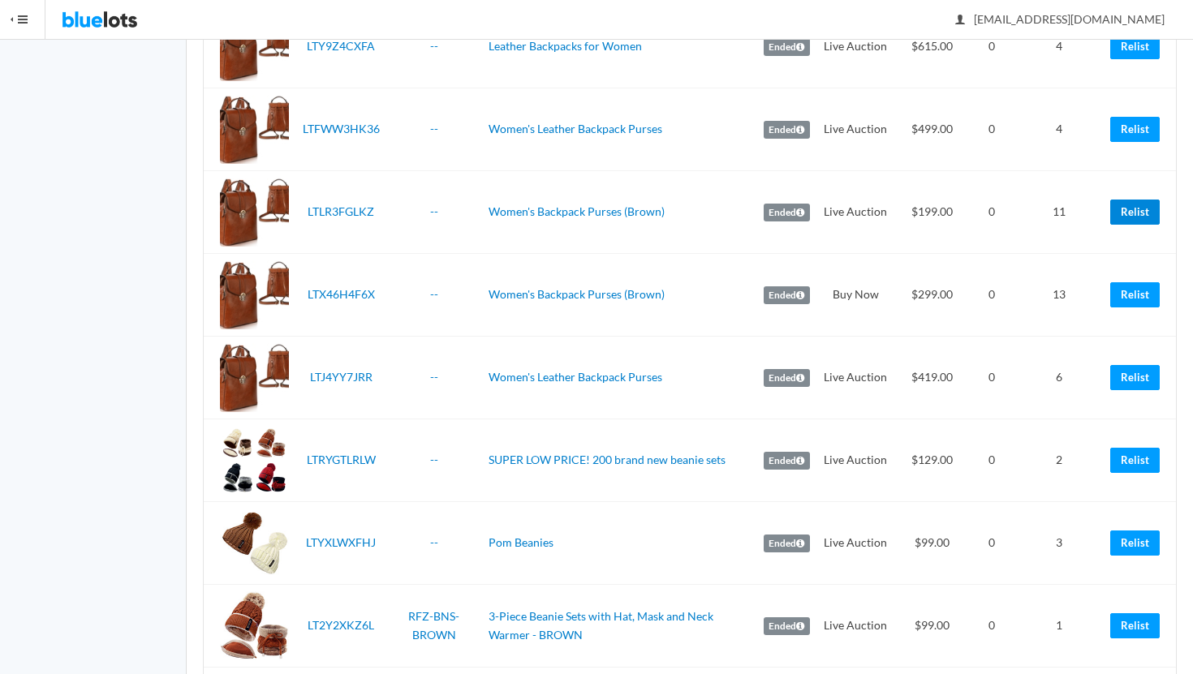
click at [1134, 210] on link "Relist" at bounding box center [1134, 212] width 49 height 25
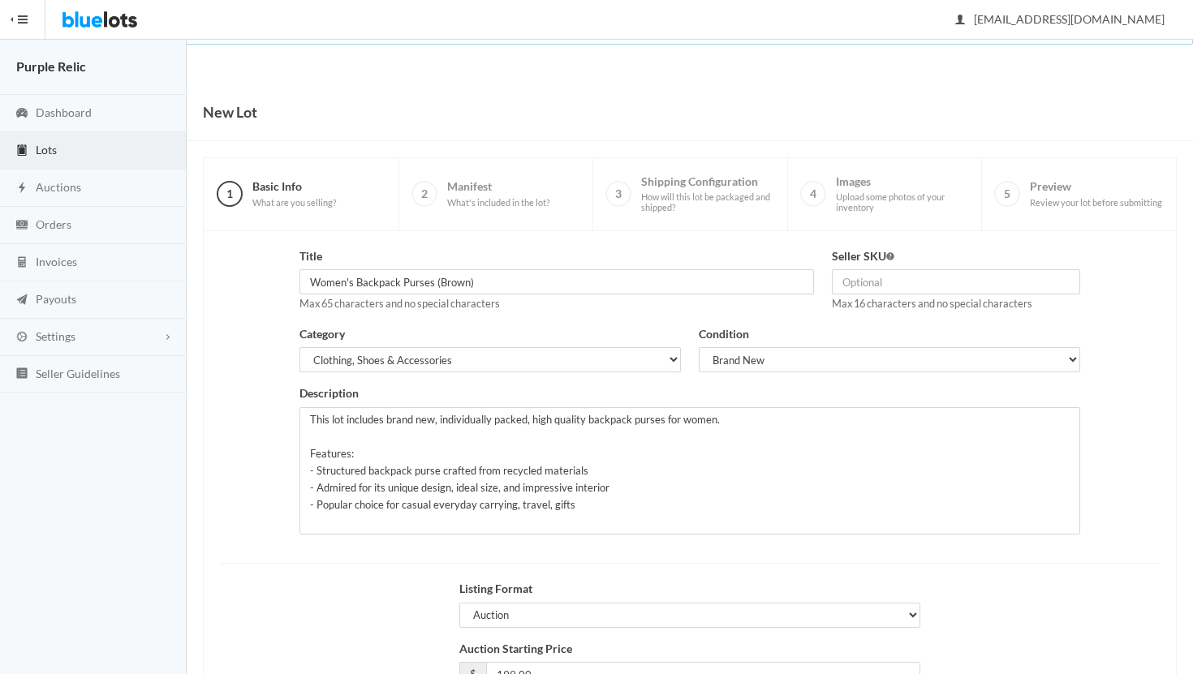
scroll to position [138, 0]
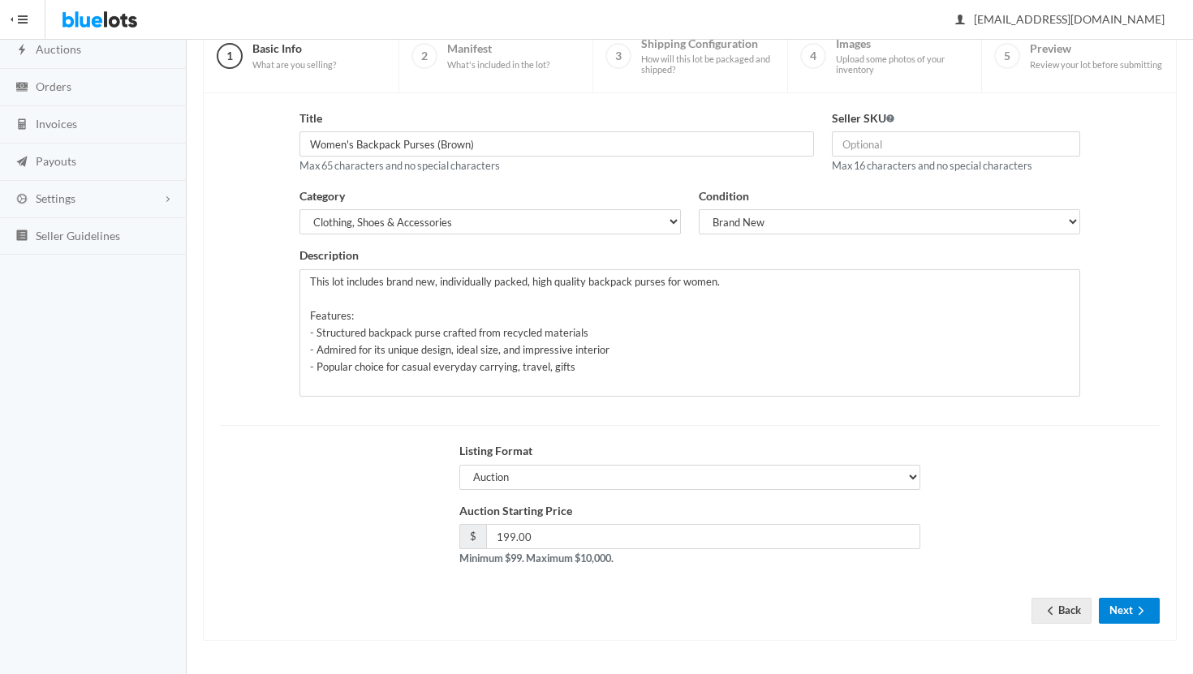
click at [1137, 609] on icon "arrow forward" at bounding box center [1141, 610] width 16 height 13
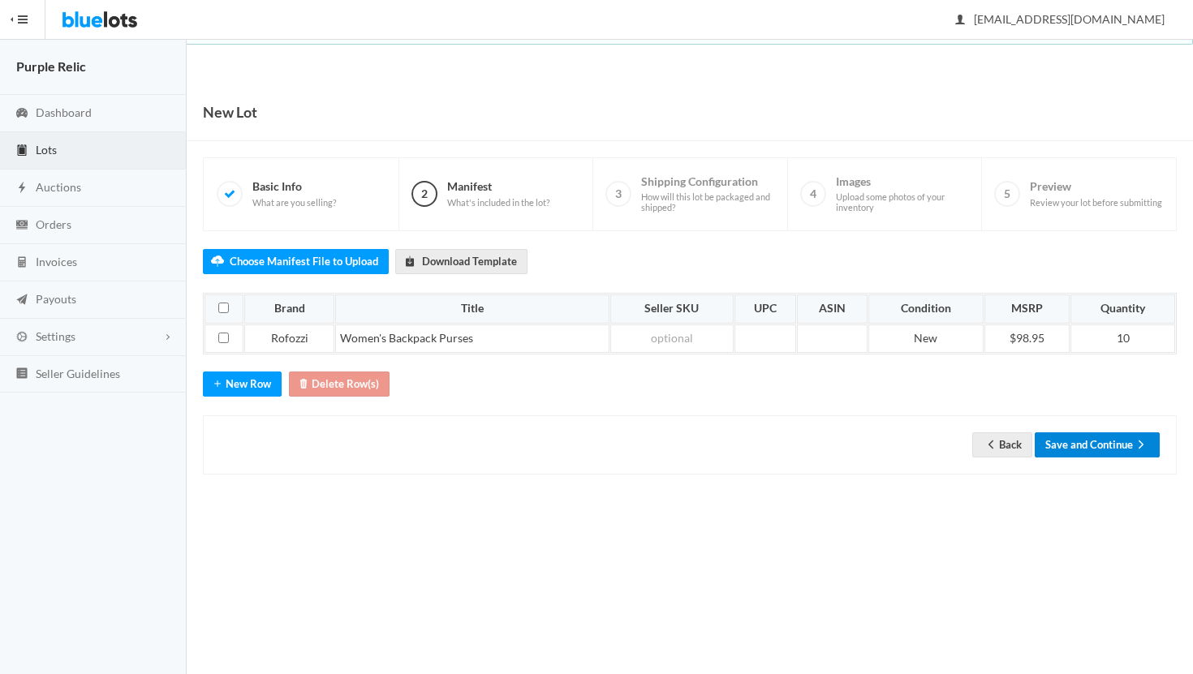
click at [1124, 442] on button "Save and Continue" at bounding box center [1096, 444] width 125 height 25
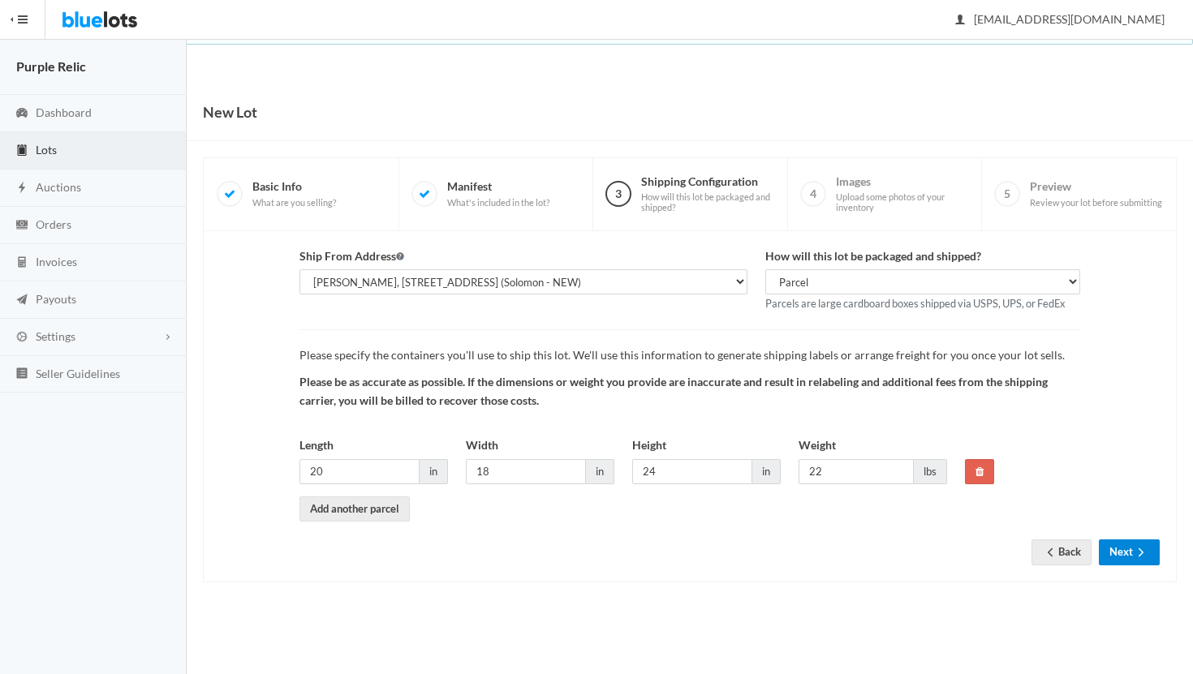
click at [1128, 556] on button "Next" at bounding box center [1128, 551] width 61 height 25
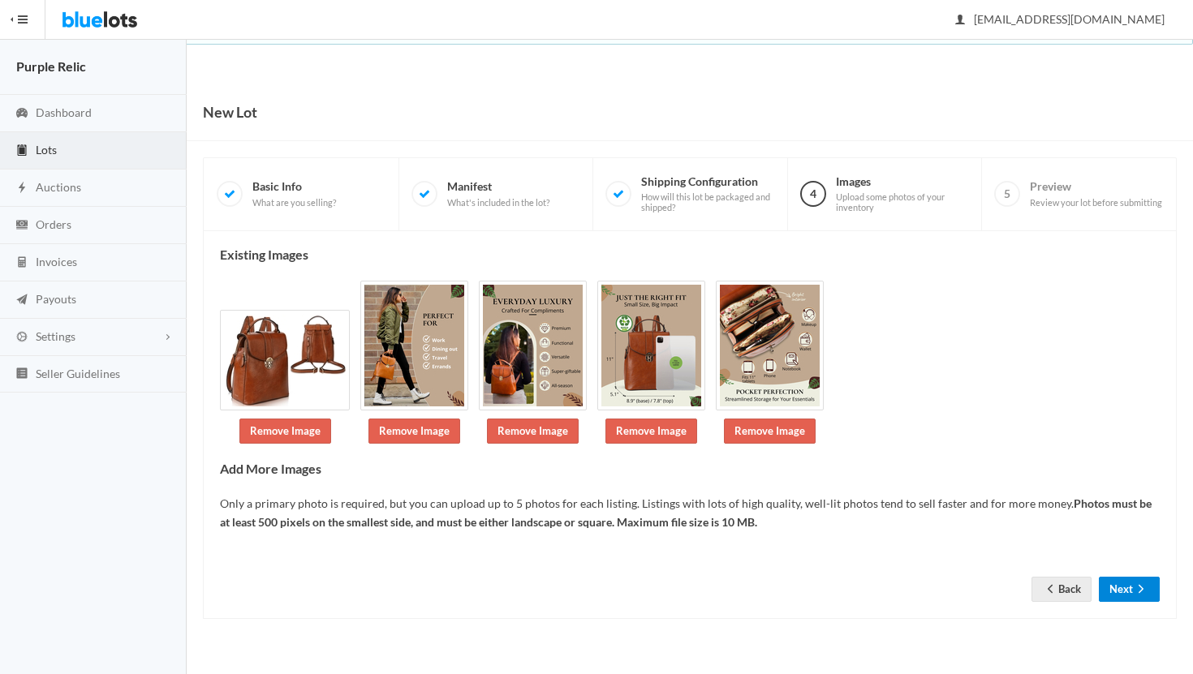
click at [1124, 588] on button "Next" at bounding box center [1128, 589] width 61 height 25
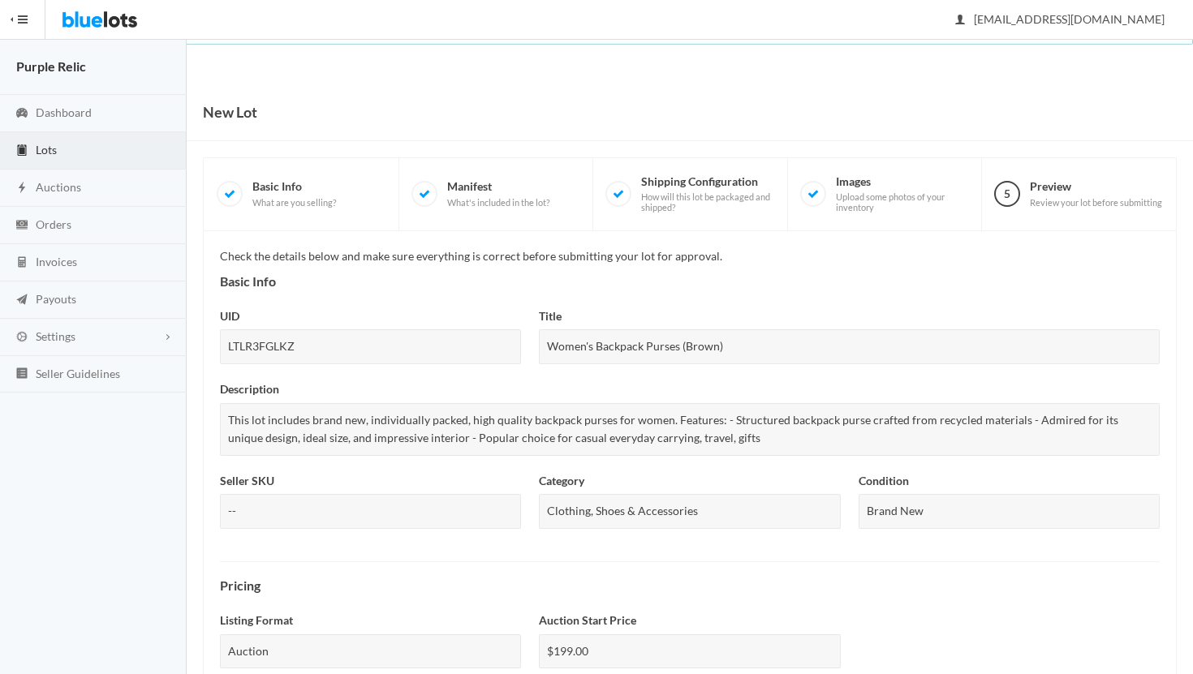
scroll to position [543, 0]
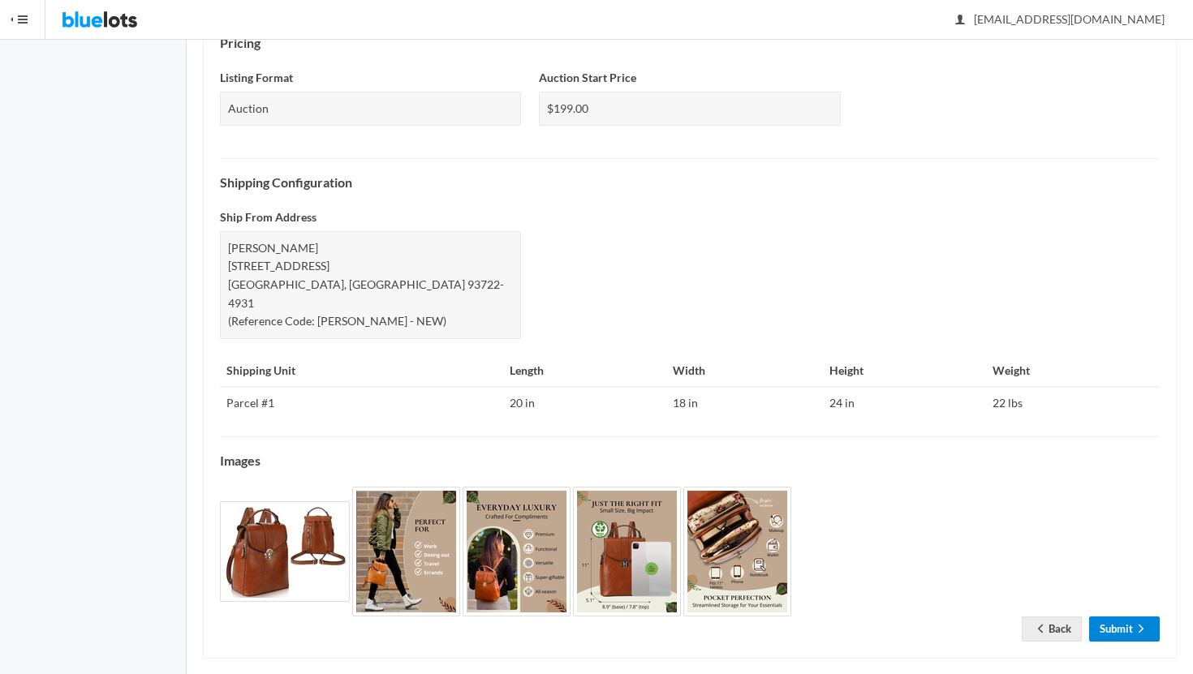
click at [1113, 617] on link "Submit" at bounding box center [1124, 629] width 71 height 25
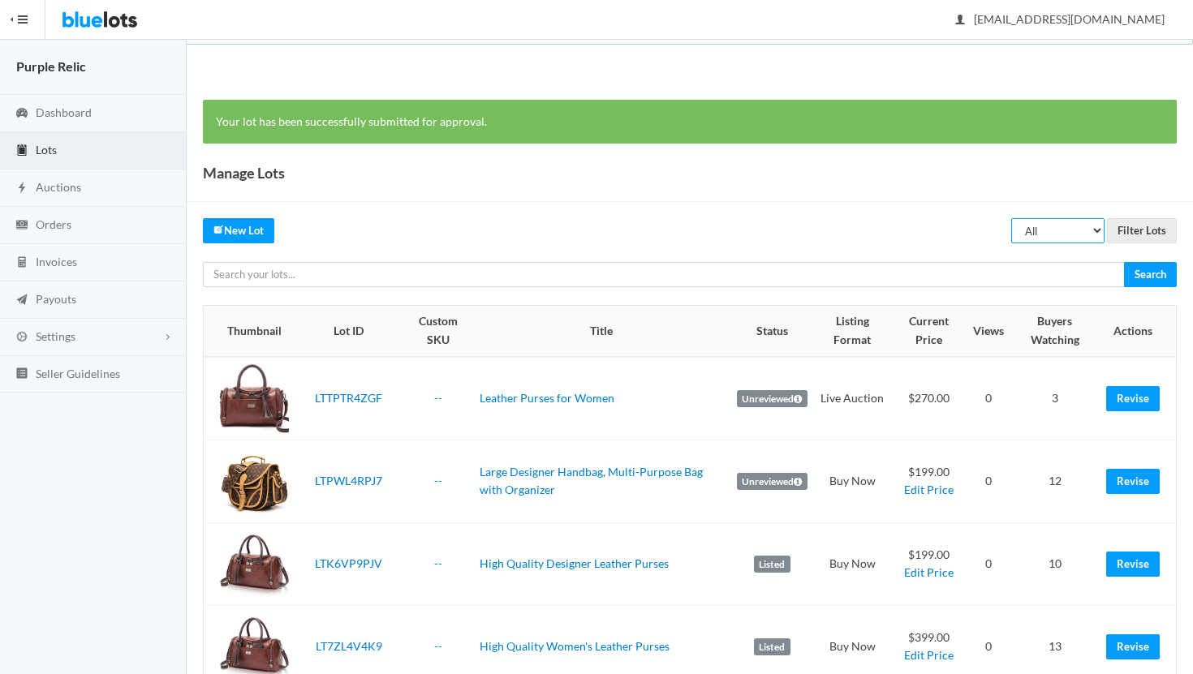
click at [1056, 233] on select "All Draft Unreviewed Rejected Scheduled Listed Sold Ended" at bounding box center [1057, 230] width 93 height 25
select select "ended"
click at [1012, 218] on select "All Draft Unreviewed Rejected Scheduled Listed Sold Ended" at bounding box center [1057, 230] width 93 height 25
click at [1143, 230] on input "Filter Lots" at bounding box center [1142, 230] width 70 height 25
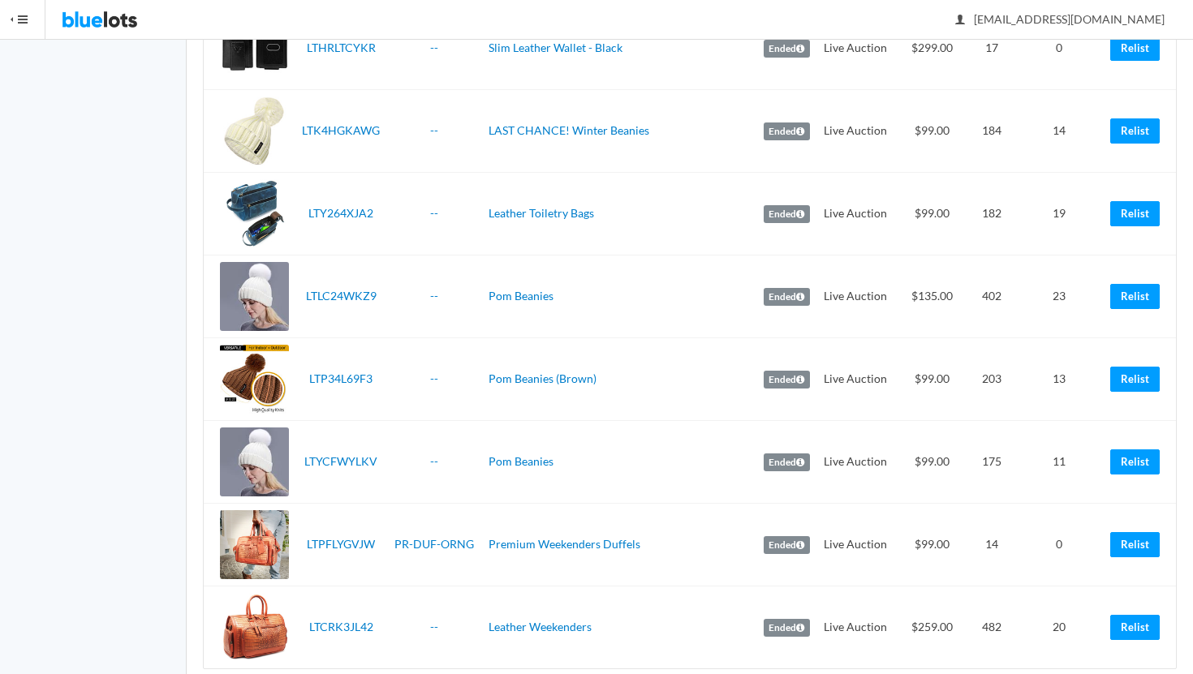
scroll to position [2424, 0]
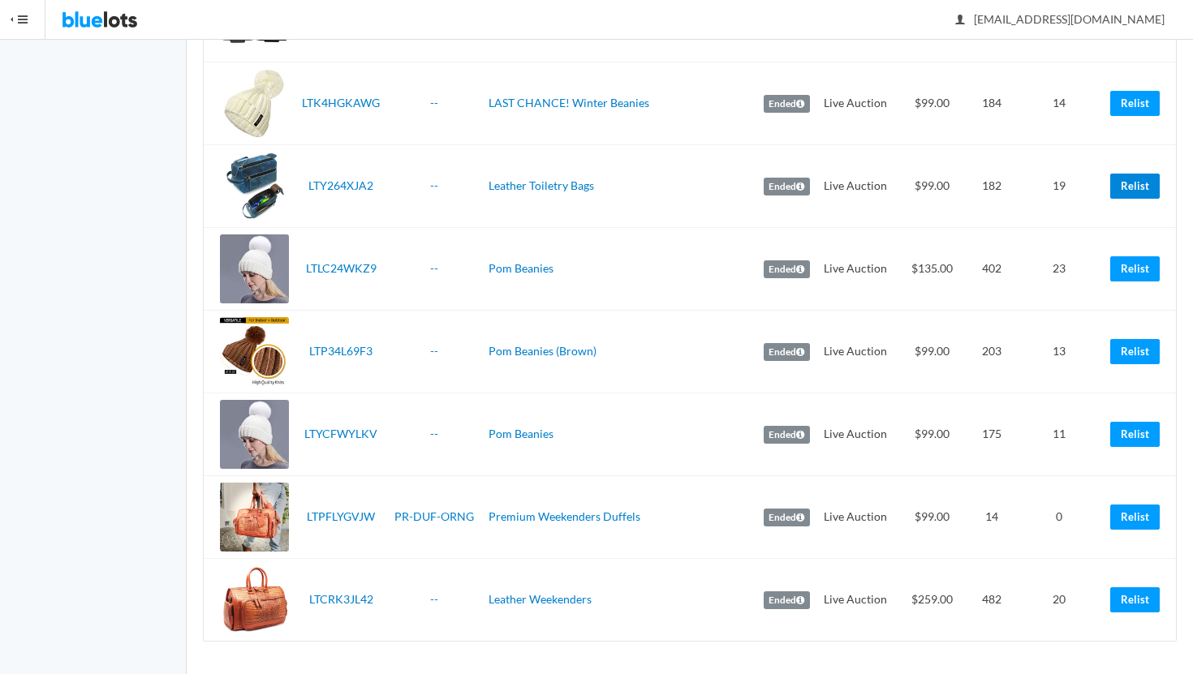
click at [1141, 189] on link "Relist" at bounding box center [1134, 186] width 49 height 25
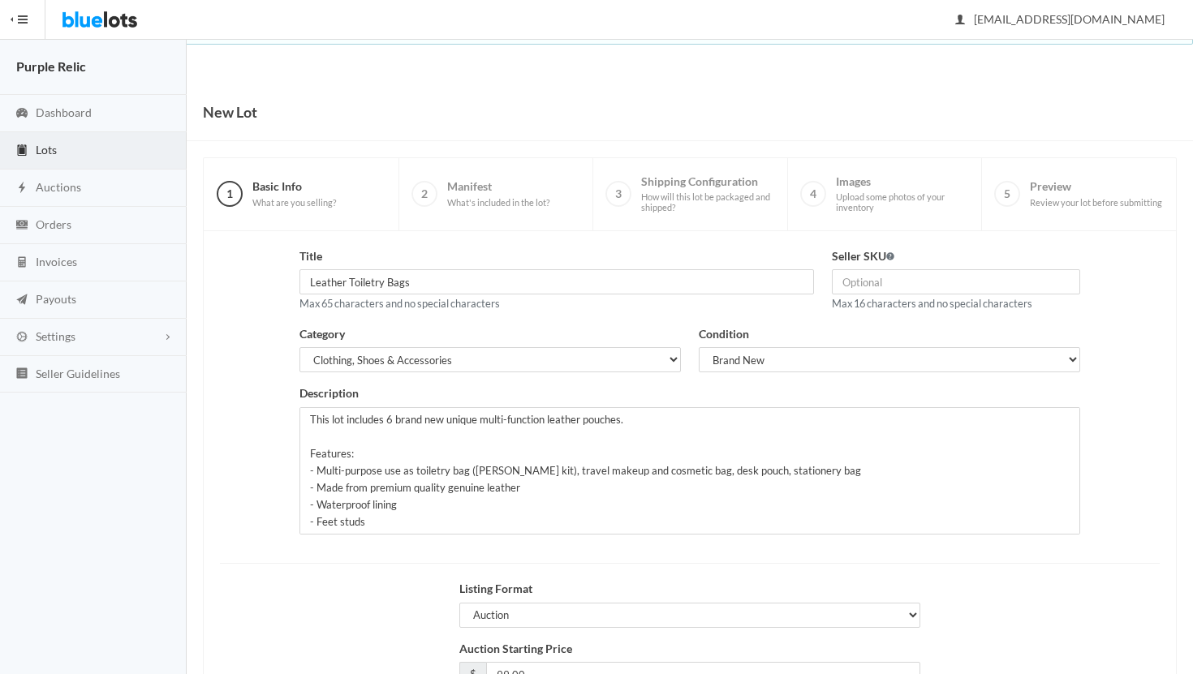
scroll to position [138, 0]
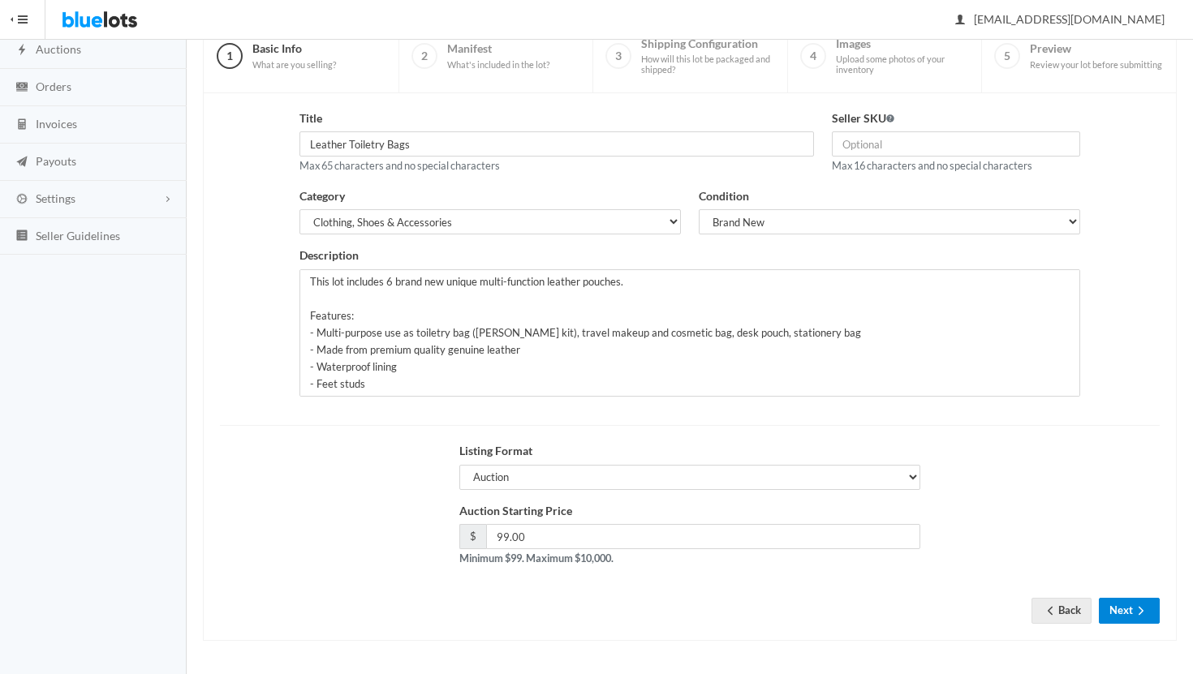
click at [1137, 603] on button "Next" at bounding box center [1128, 610] width 61 height 25
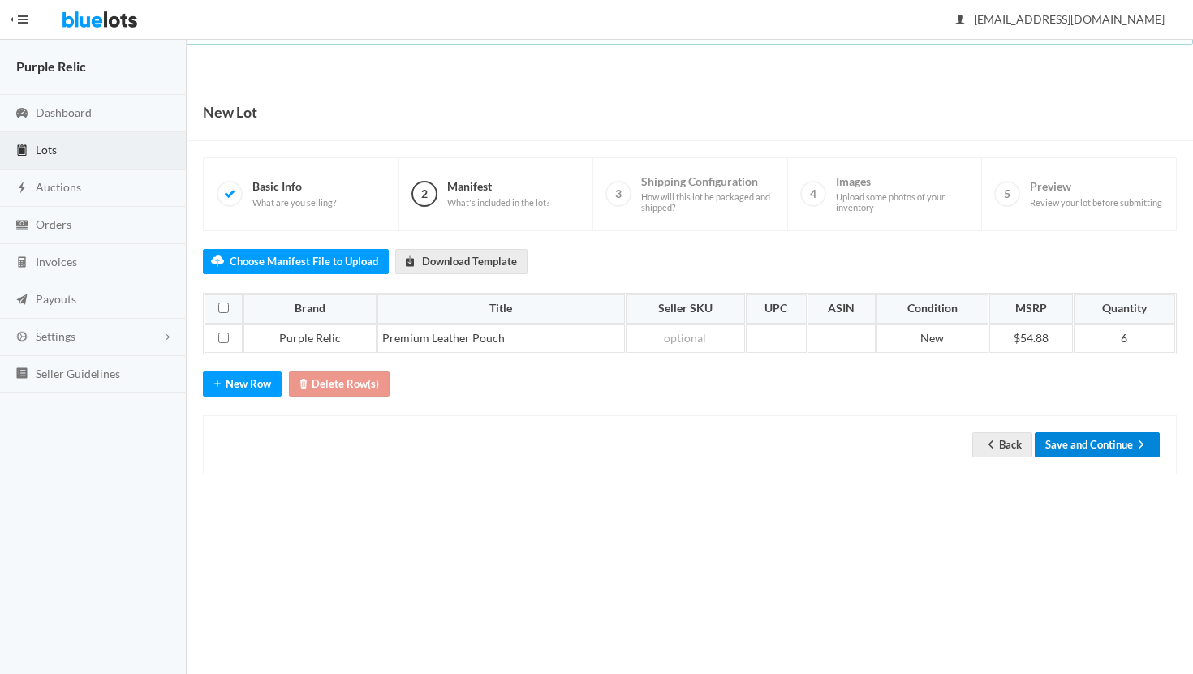
click at [1116, 445] on button "Save and Continue" at bounding box center [1096, 444] width 125 height 25
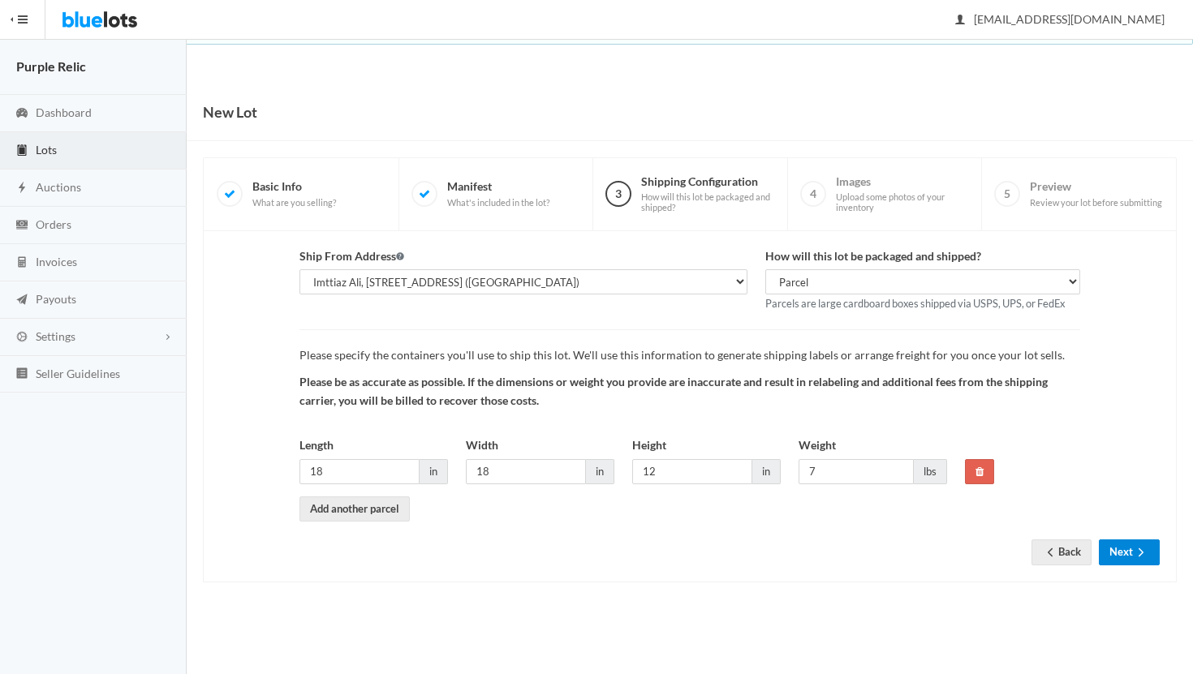
click at [1131, 548] on button "Next" at bounding box center [1128, 551] width 61 height 25
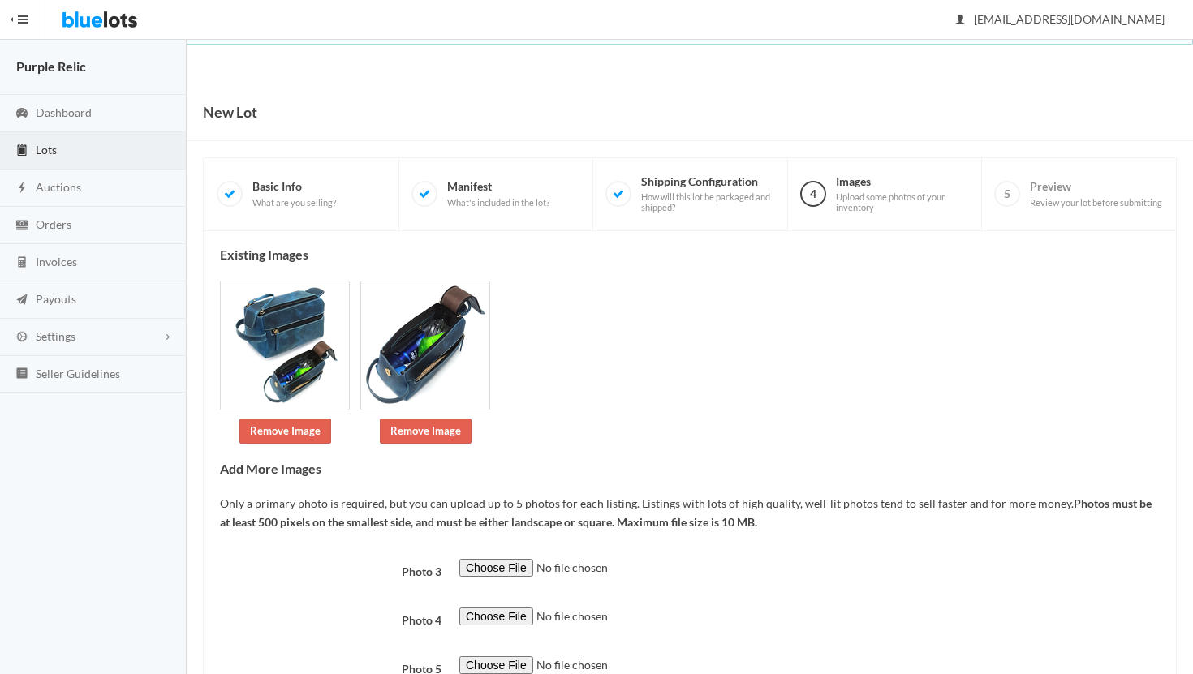
scroll to position [126, 0]
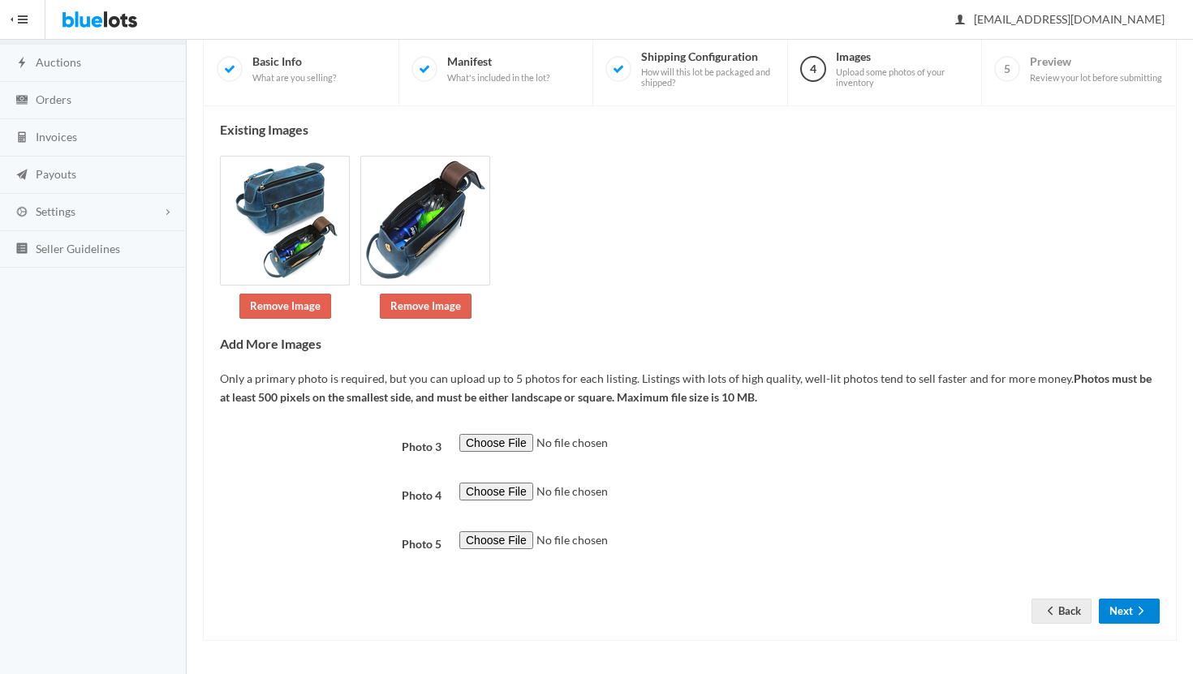
click at [1124, 604] on button "Next" at bounding box center [1128, 611] width 61 height 25
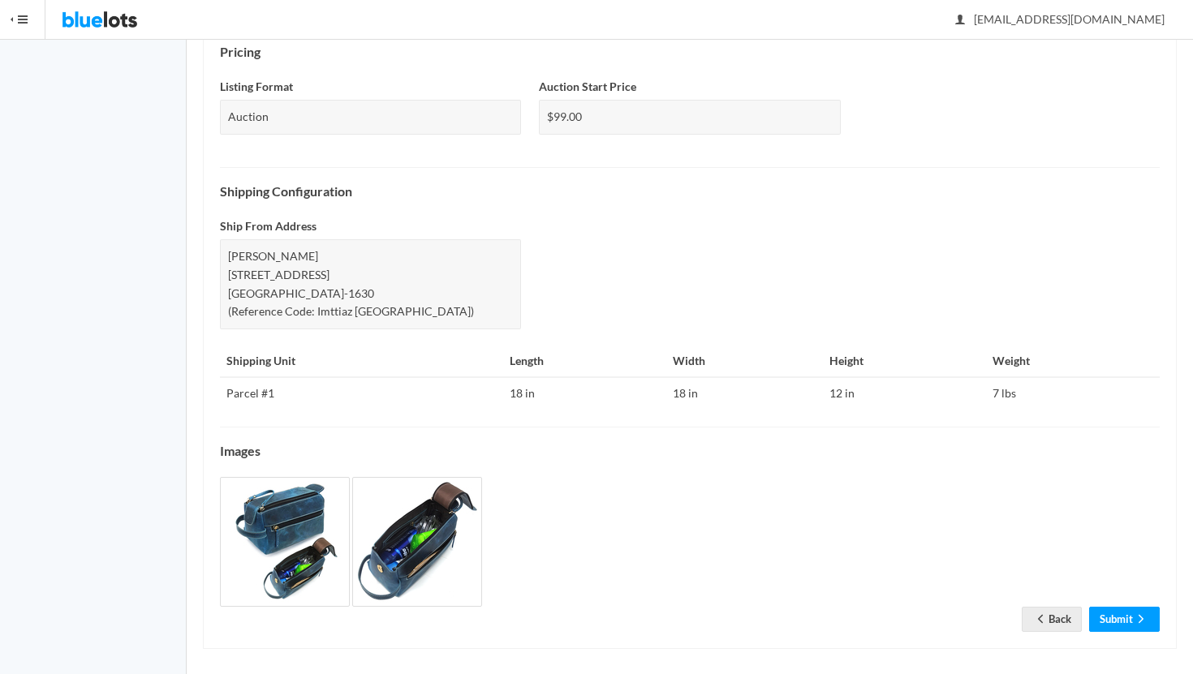
scroll to position [561, 0]
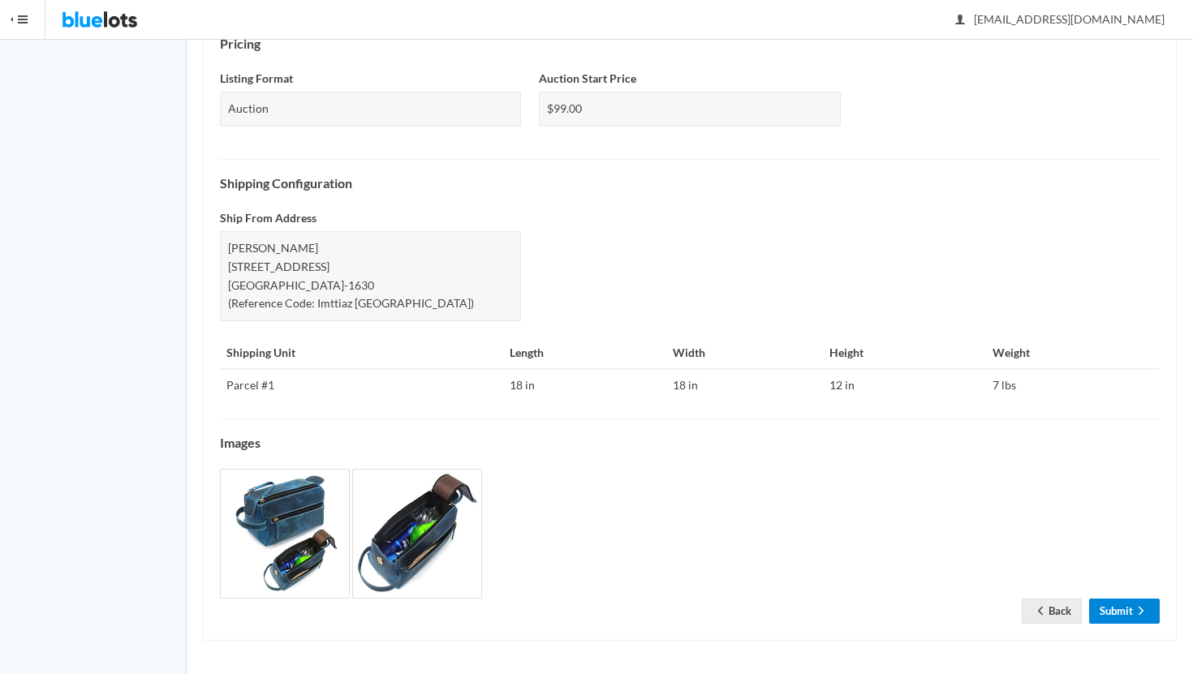
click at [1124, 606] on link "Submit" at bounding box center [1124, 611] width 71 height 25
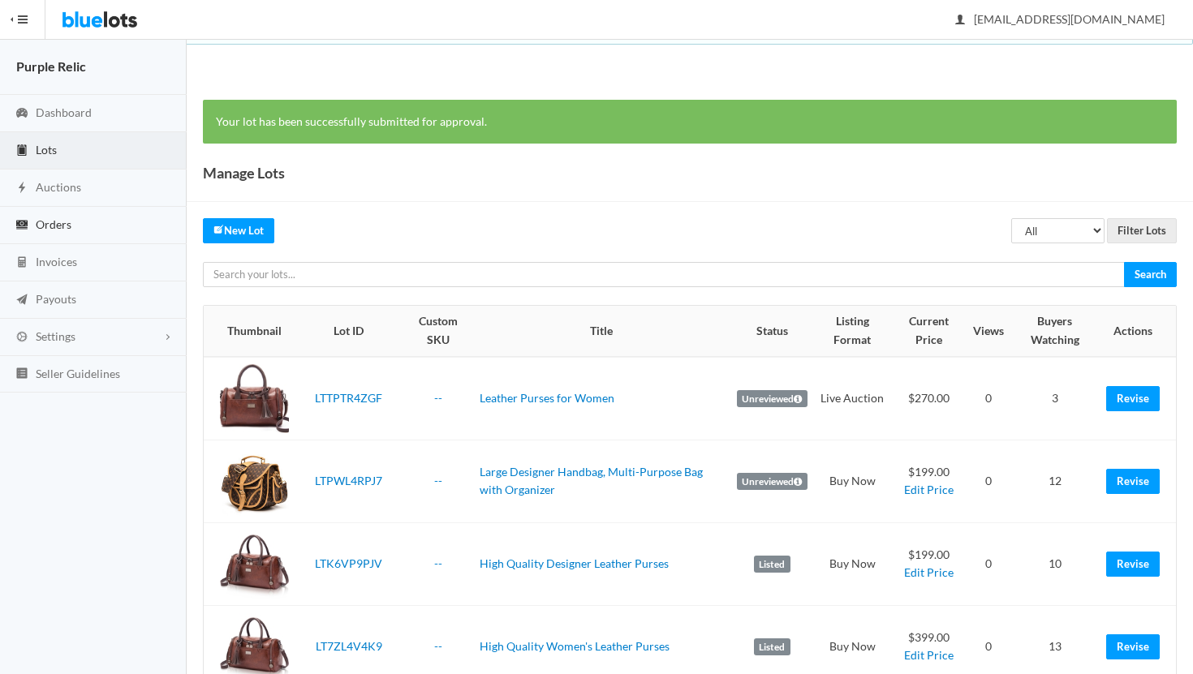
click at [49, 221] on span "Orders" at bounding box center [54, 224] width 36 height 14
